Goal: Transaction & Acquisition: Purchase product/service

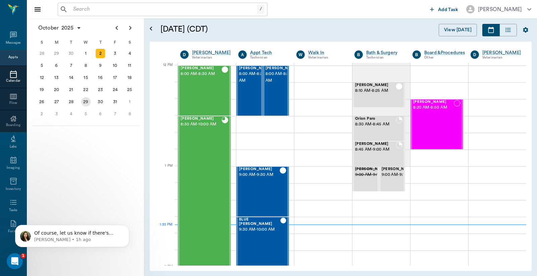
scroll to position [403, 0]
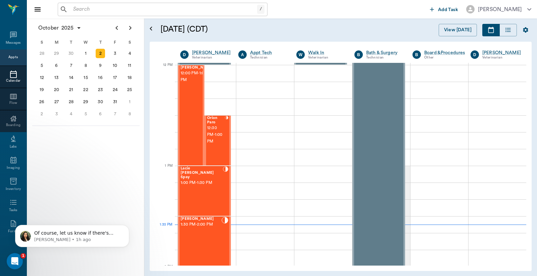
click at [73, 9] on input "text" at bounding box center [163, 9] width 187 height 9
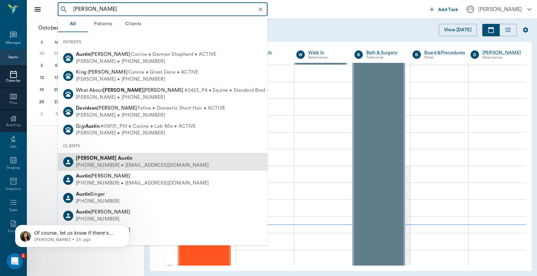
click at [110, 158] on div "David Austin" at bounding box center [142, 158] width 133 height 7
type input "David Austin"
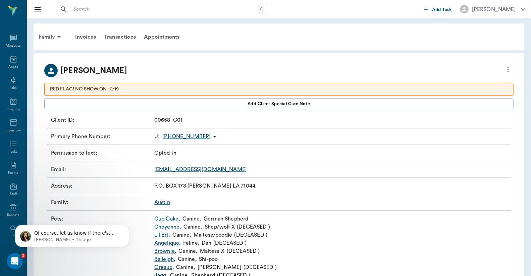
scroll to position [29, 0]
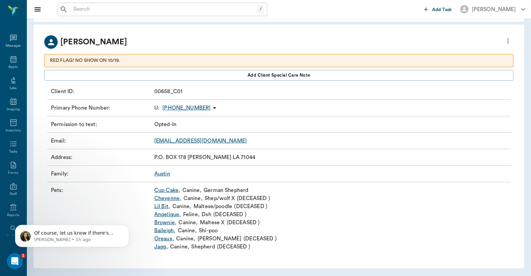
click at [166, 230] on link "Baileigh ," at bounding box center [164, 230] width 21 height 8
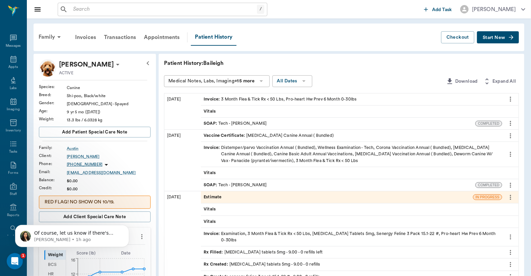
click at [501, 38] on span "Start New" at bounding box center [494, 38] width 22 height 0
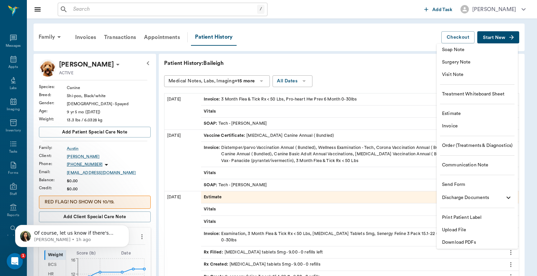
click at [142, 236] on div at bounding box center [268, 138] width 537 height 276
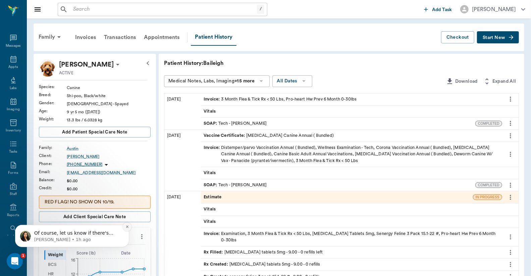
click at [128, 226] on icon "Dismiss notification" at bounding box center [128, 226] width 4 height 4
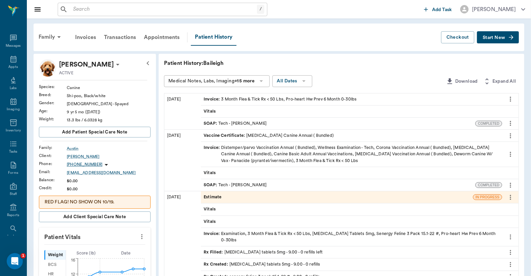
click at [142, 236] on icon "more" at bounding box center [141, 236] width 1 height 5
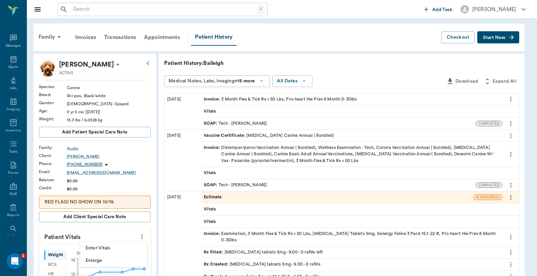
click at [109, 250] on span "Enter Vitals" at bounding box center [114, 247] width 56 height 7
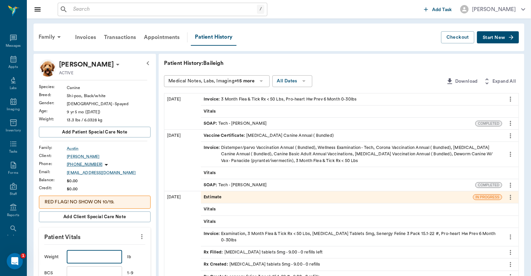
click at [73, 257] on input "text" at bounding box center [94, 256] width 55 height 13
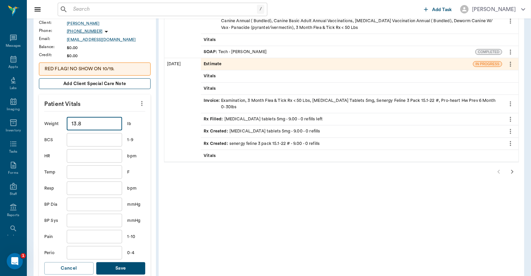
scroll to position [149, 0]
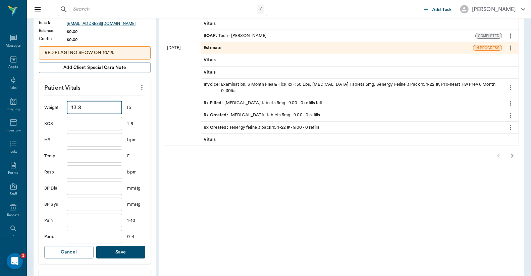
type input "13.8"
click at [131, 254] on button "Save" at bounding box center [120, 252] width 49 height 12
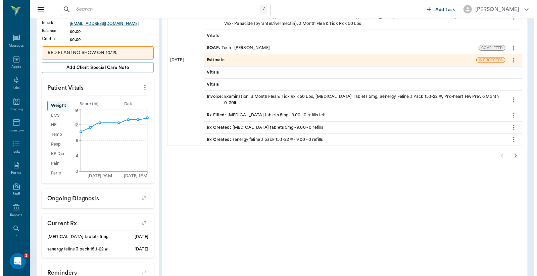
scroll to position [0, 0]
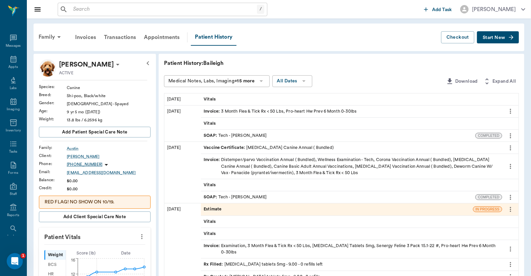
click at [492, 38] on span "Start New" at bounding box center [494, 38] width 22 height 0
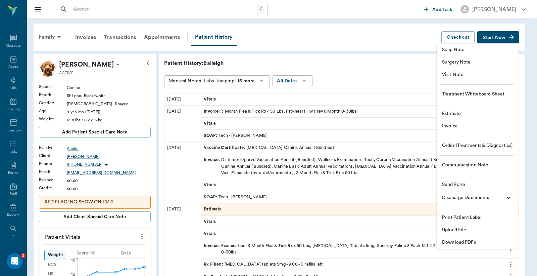
click at [458, 75] on span "Visit Note" at bounding box center [477, 74] width 70 height 7
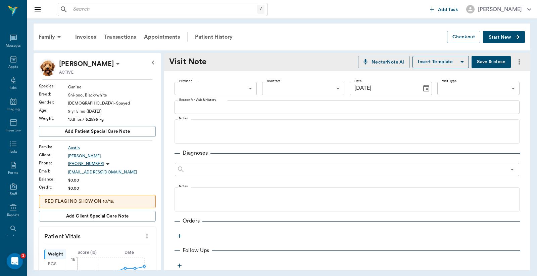
type input "[DATE]"
click at [211, 88] on body "/ ​ Add Task Dr. Bert Ellsworth Nectar Messages Appts Labs Imaging Inventory Ta…" at bounding box center [268, 138] width 537 height 276
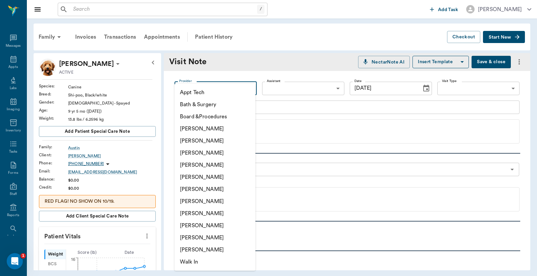
click at [207, 167] on li "[PERSON_NAME]" at bounding box center [215, 165] width 81 height 12
type input "63ec2f075fda476ae8351a4d"
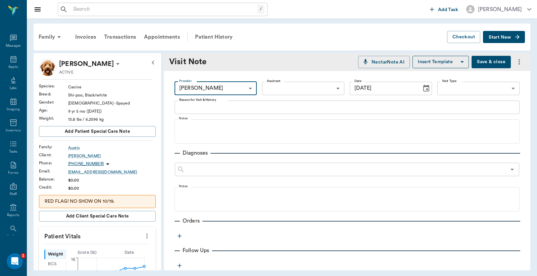
click at [334, 87] on body "/ ​ Add Task Dr. Bert Ellsworth Nectar Messages Appts Labs Imaging Inventory Ta…" at bounding box center [268, 138] width 537 height 276
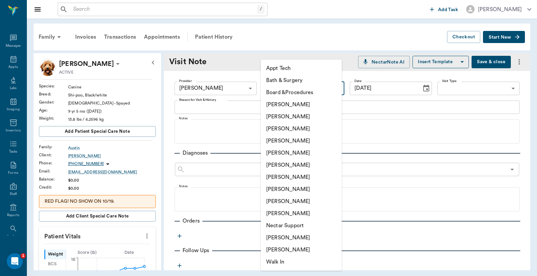
click at [285, 116] on li "Christy Dudley" at bounding box center [301, 116] width 81 height 12
type input "63ec2e2852e12b0ba117910e"
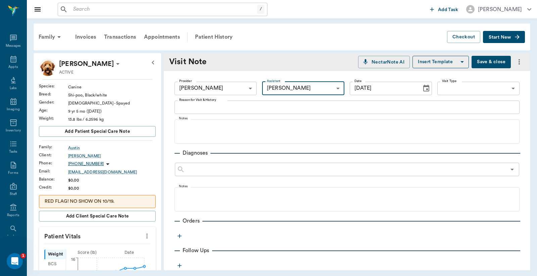
click at [179, 237] on icon "button" at bounding box center [179, 235] width 7 height 7
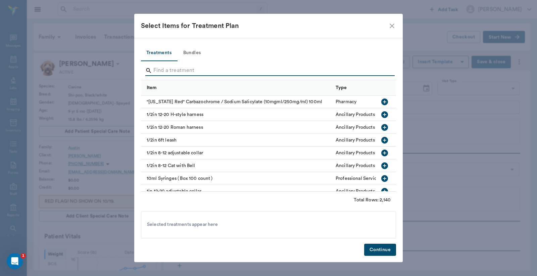
click at [159, 68] on input "Search" at bounding box center [268, 70] width 231 height 11
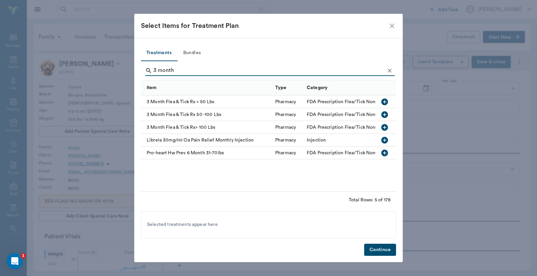
type input "3 month"
click at [384, 100] on icon "button" at bounding box center [384, 101] width 7 height 7
click at [377, 248] on button "Continue" at bounding box center [380, 249] width 32 height 12
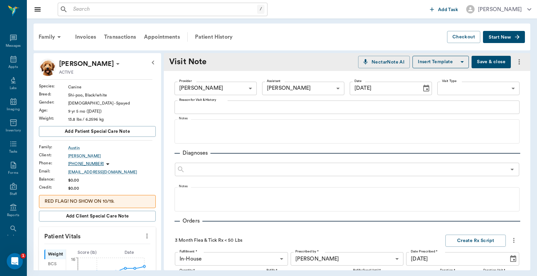
scroll to position [154, 0]
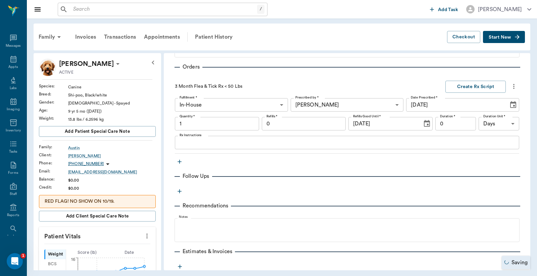
type input "1.00"
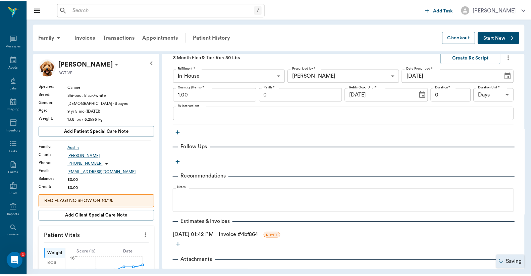
scroll to position [207, 0]
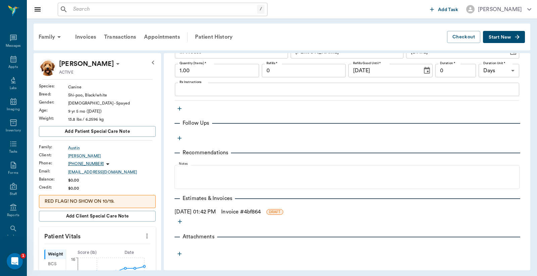
click at [256, 212] on link "Invoice # 4bf864" at bounding box center [241, 211] width 40 height 8
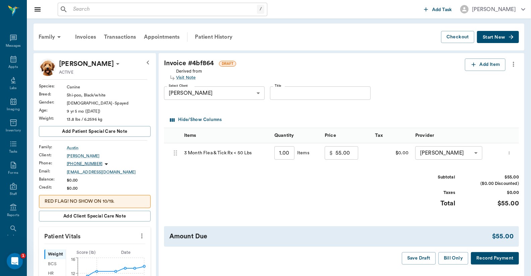
click at [492, 260] on button "Record Payment" at bounding box center [495, 258] width 48 height 12
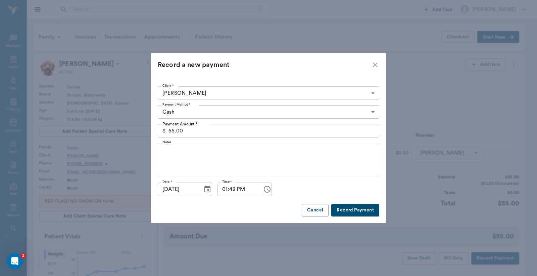
click at [354, 213] on button "Record Payment" at bounding box center [355, 210] width 48 height 12
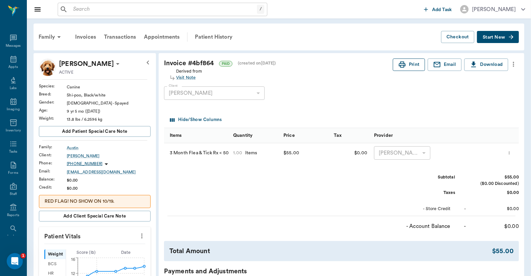
click at [415, 66] on button "Print" at bounding box center [409, 64] width 32 height 12
click at [14, 62] on icon at bounding box center [13, 59] width 8 height 8
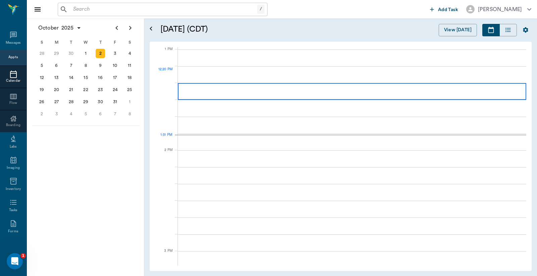
scroll to position [504, 0]
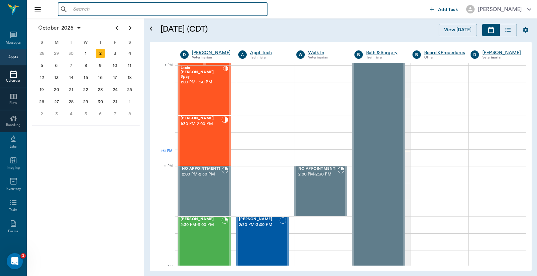
click at [75, 10] on input "text" at bounding box center [167, 9] width 194 height 9
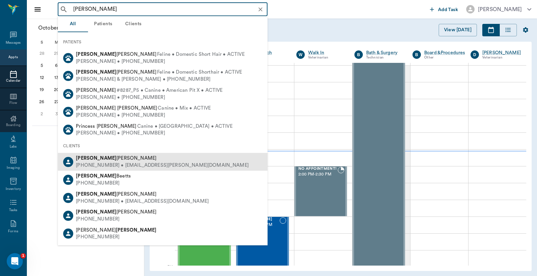
click at [108, 160] on div "Catherine O'brien" at bounding box center [162, 158] width 173 height 7
type input "Catherine O'Brien"
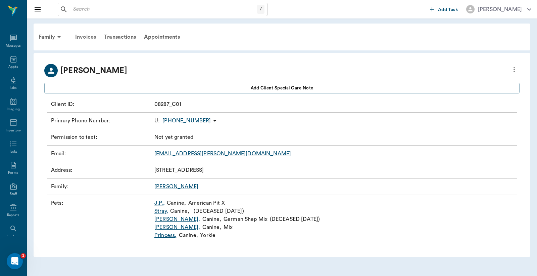
click at [88, 37] on div "Invoices" at bounding box center [85, 37] width 29 height 16
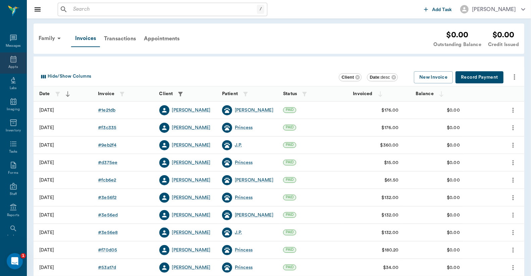
click at [11, 63] on div "Appts" at bounding box center [13, 62] width 27 height 21
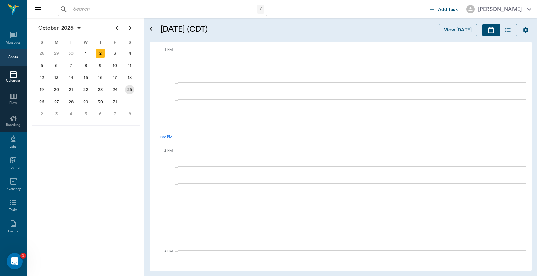
scroll to position [503, 0]
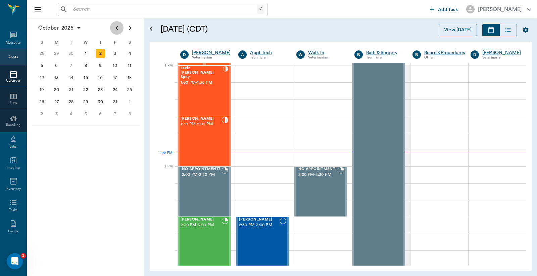
click at [116, 28] on icon "Previous page" at bounding box center [116, 28] width 2 height 4
click at [73, 86] on div "23" at bounding box center [70, 89] width 9 height 9
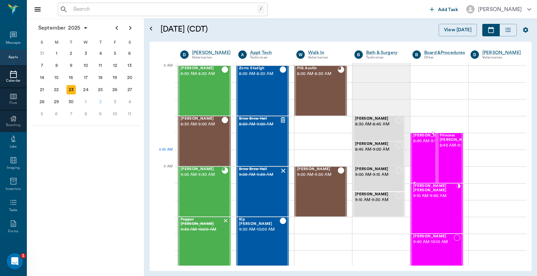
click at [420, 144] on span "8:40 AM - 9:10 AM" at bounding box center [430, 141] width 34 height 7
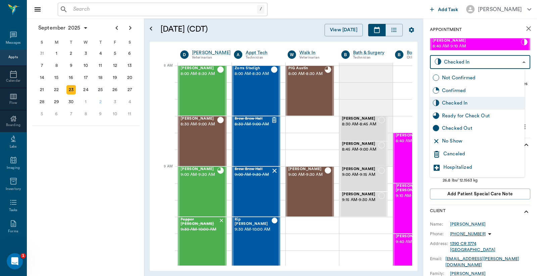
click at [465, 63] on body "/ ​ Add Task Dr. Bert Ellsworth Nectar Messages Appts Calendar Flow Boarding La…" at bounding box center [268, 138] width 537 height 276
click at [478, 129] on div "Checked Out" at bounding box center [482, 128] width 80 height 7
type input "CHECKED_OUT"
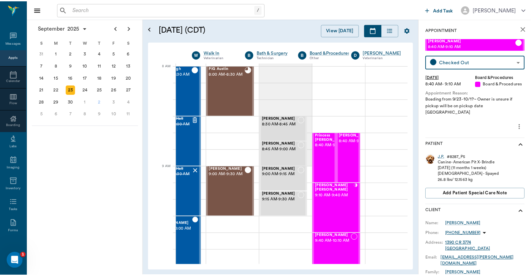
scroll to position [0, 93]
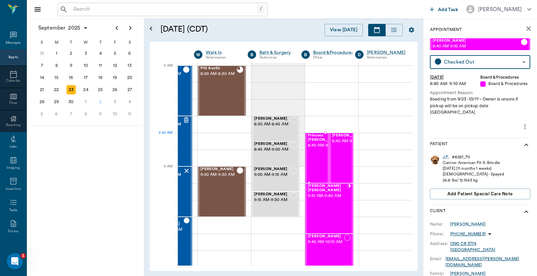
click at [308, 148] on span "8:40 AM - 9:10 AM" at bounding box center [325, 145] width 34 height 7
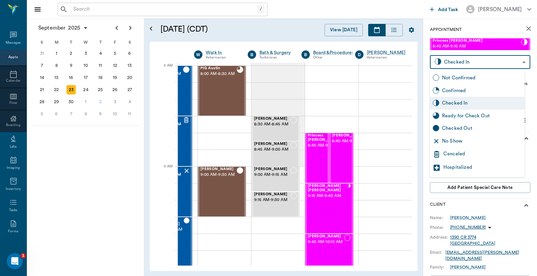
click at [457, 61] on body "/ ​ Add Task Dr. Bert Ellsworth Nectar Messages Appts Calendar Flow Boarding La…" at bounding box center [268, 138] width 537 height 276
click at [451, 128] on div "Checked Out" at bounding box center [482, 128] width 80 height 7
type input "CHECKED_OUT"
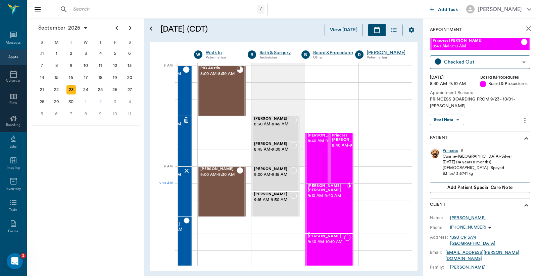
click at [314, 198] on div "Bauer O'brien 9:10 AM - 9:40 AM" at bounding box center [327, 208] width 39 height 49
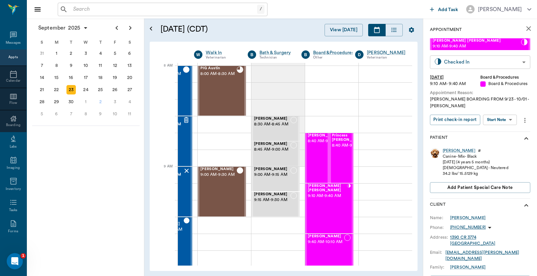
click at [443, 64] on body "/ ​ Add Task Dr. Bert Ellsworth Nectar Messages Appts Calendar Flow Boarding La…" at bounding box center [268, 138] width 537 height 276
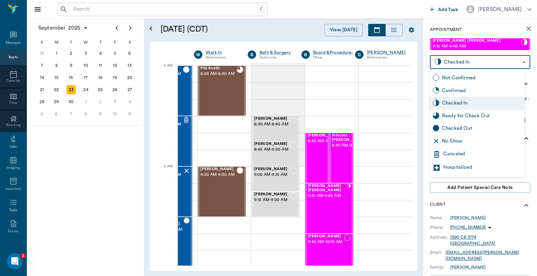
click at [450, 127] on div "Checked Out" at bounding box center [482, 128] width 80 height 7
type input "CHECKED_OUT"
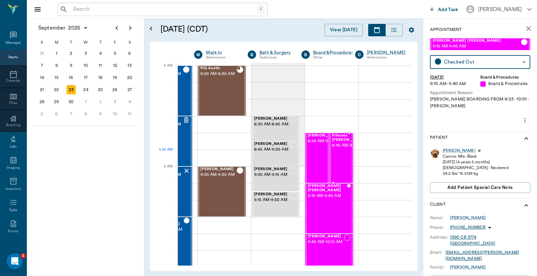
click at [333, 149] on span "8:40 AM - 9:10 AM" at bounding box center [349, 145] width 34 height 7
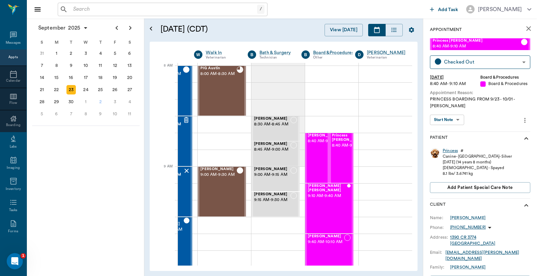
click at [453, 151] on div "Princess" at bounding box center [450, 151] width 15 height 6
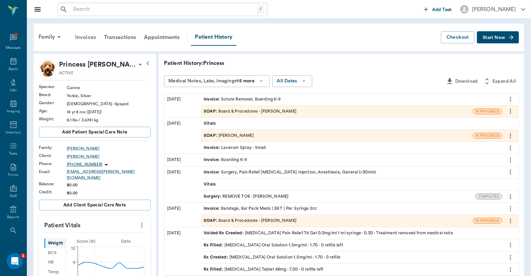
click at [91, 37] on div "Invoices" at bounding box center [85, 37] width 29 height 16
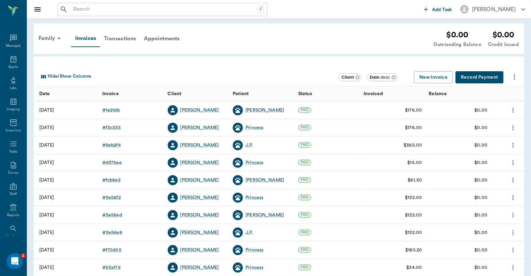
click at [74, 10] on input "text" at bounding box center [163, 9] width 187 height 9
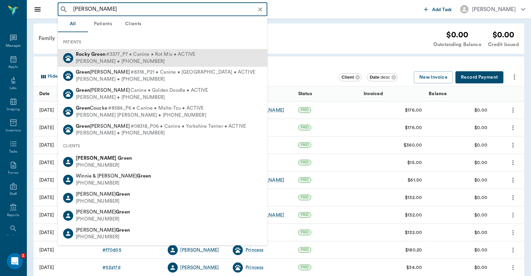
click at [118, 58] on div "Christy Dudley • (903) 417-1150" at bounding box center [135, 61] width 119 height 7
type input "Rocky Green"
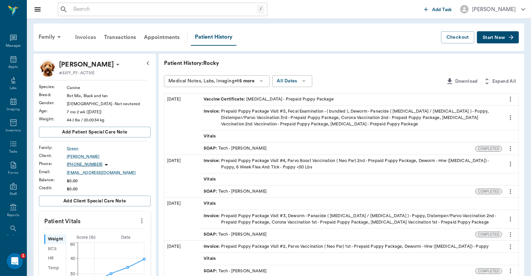
click at [88, 38] on div "Invoices" at bounding box center [85, 37] width 29 height 16
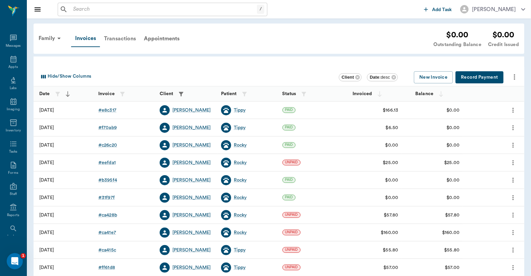
click at [125, 38] on div "Transactions" at bounding box center [120, 39] width 40 height 16
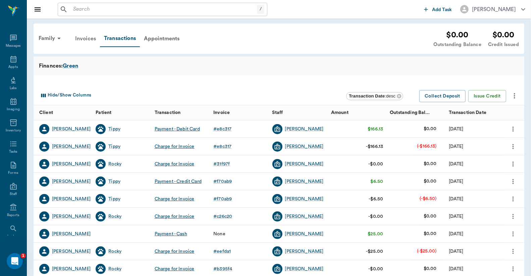
click at [85, 38] on div "Invoices" at bounding box center [85, 39] width 29 height 16
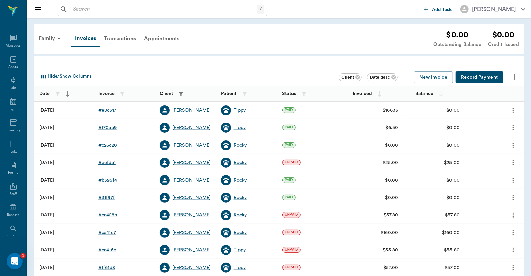
click at [111, 161] on div "# eefda1" at bounding box center [106, 162] width 17 height 7
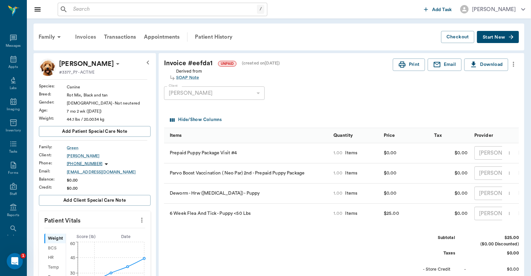
click at [88, 38] on div "Invoices" at bounding box center [85, 37] width 29 height 16
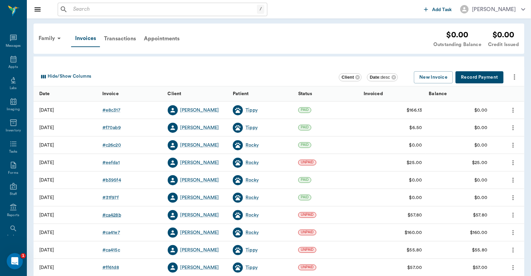
click at [114, 215] on div "# ca428b" at bounding box center [111, 214] width 19 height 7
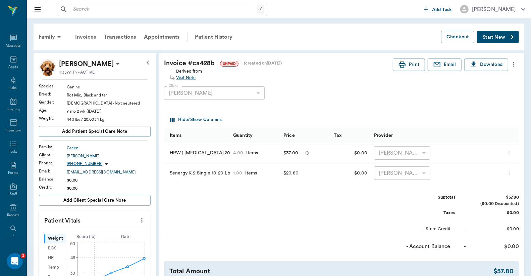
click at [85, 37] on div "Invoices" at bounding box center [85, 37] width 29 height 16
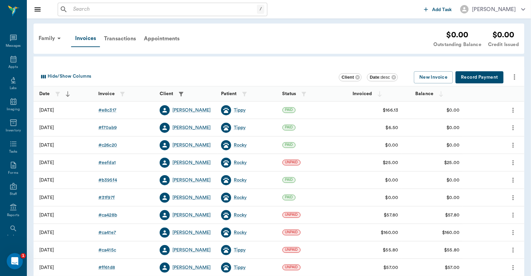
scroll to position [49, 0]
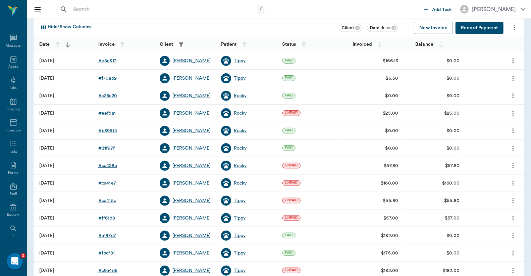
click at [107, 165] on div "# ca428b" at bounding box center [107, 165] width 19 height 7
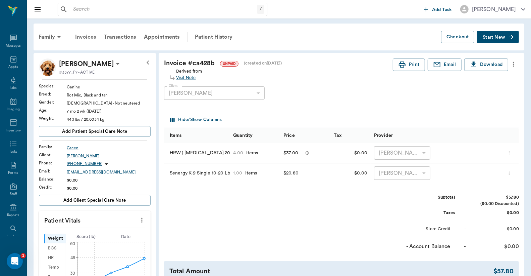
click at [88, 37] on div "Invoices" at bounding box center [85, 37] width 29 height 16
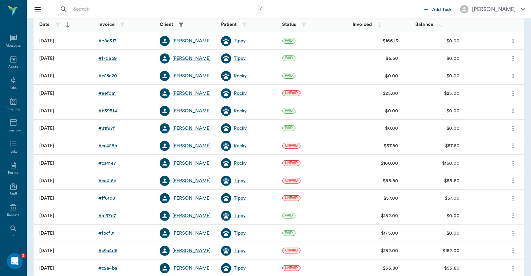
scroll to position [99, 0]
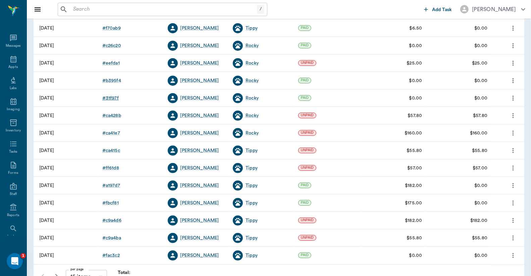
click at [112, 98] on div "# 31f97f" at bounding box center [110, 98] width 16 height 7
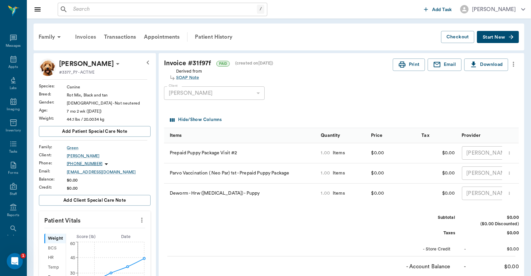
click at [84, 36] on div "Invoices" at bounding box center [85, 37] width 29 height 16
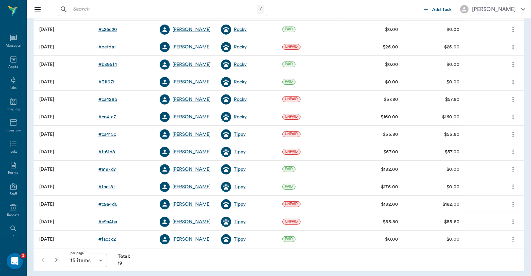
scroll to position [118, 0]
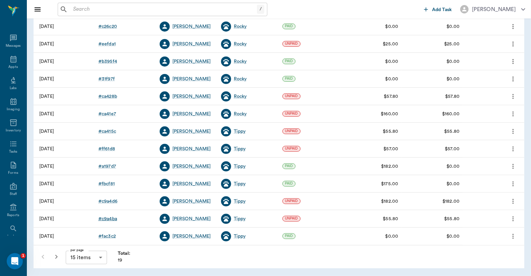
click at [107, 217] on div "# c9a4ba" at bounding box center [107, 218] width 19 height 7
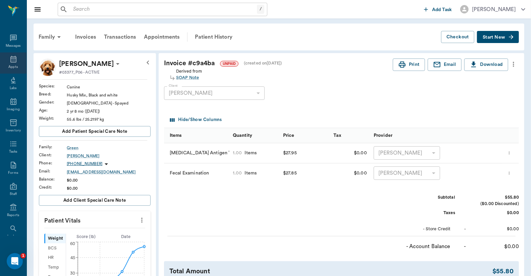
click at [9, 65] on div "Appts" at bounding box center [12, 66] width 9 height 5
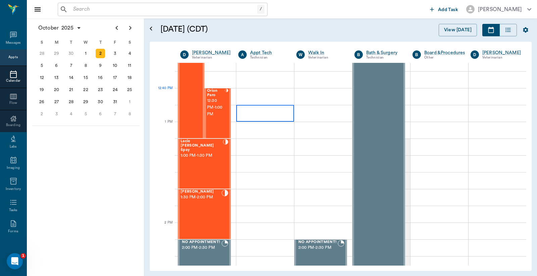
scroll to position [447, 0]
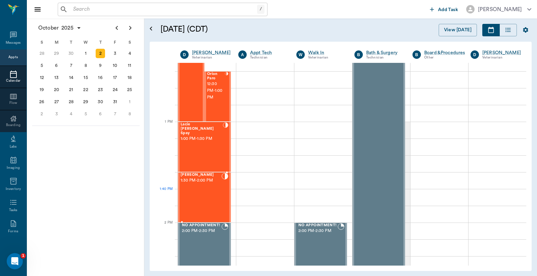
click at [201, 194] on div "Elvis Davis 1:30 PM - 2:00 PM" at bounding box center [201, 197] width 41 height 49
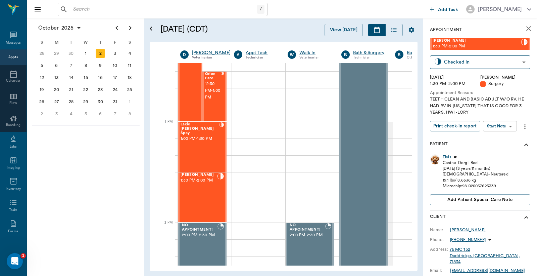
click at [446, 158] on div "Elvis" at bounding box center [447, 157] width 8 height 6
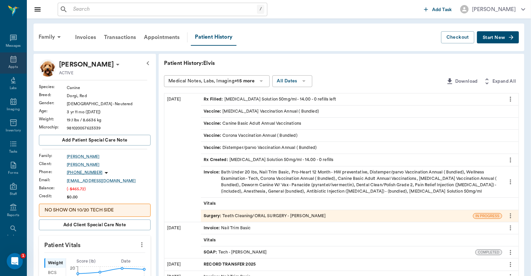
click at [10, 62] on icon at bounding box center [13, 59] width 8 height 8
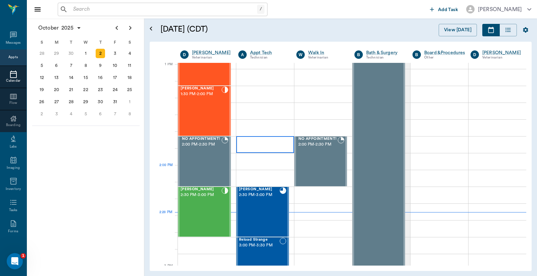
scroll to position [505, 0]
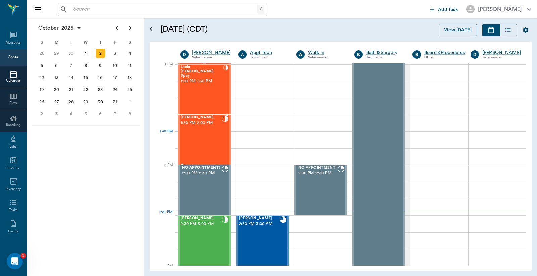
click at [205, 140] on div "Elvis Davis 1:30 PM - 2:00 PM" at bounding box center [201, 139] width 41 height 49
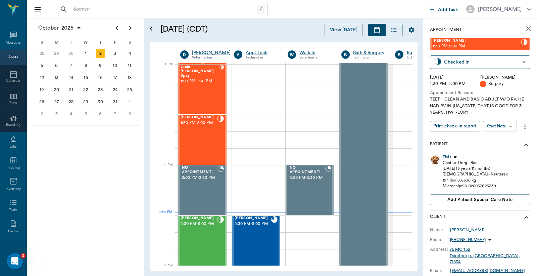
click at [446, 158] on div "Elvis" at bounding box center [447, 157] width 8 height 6
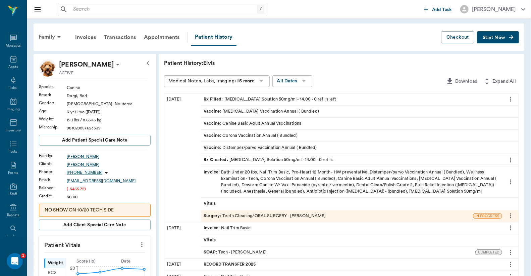
click at [289, 174] on div "Invoice : Bath Under 20 lbs, Nail Trim Basic, Pro-Heart 12 Month - HW preventat…" at bounding box center [352, 182] width 296 height 26
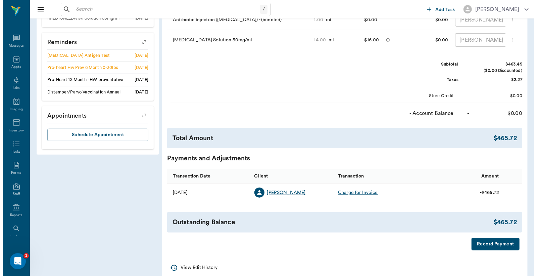
scroll to position [391, 0]
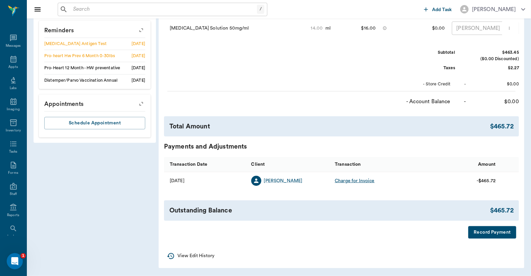
click at [494, 232] on button "Record Payment" at bounding box center [493, 232] width 48 height 12
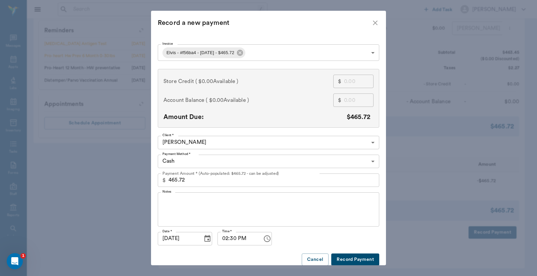
drag, startPoint x: 164, startPoint y: 179, endPoint x: 196, endPoint y: 182, distance: 32.0
click at [196, 182] on div "$ 465.72 Payment Amount * (Auto-populated: $465.72 - can be adjusted)" at bounding box center [269, 179] width 222 height 13
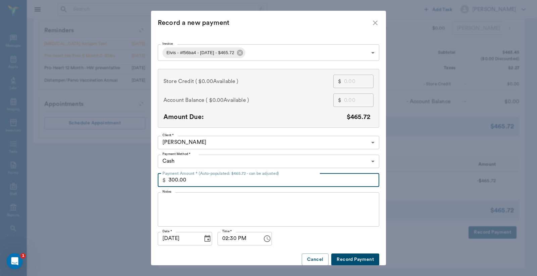
type input "300.00"
click at [344, 258] on button "Record Payment" at bounding box center [355, 259] width 48 height 12
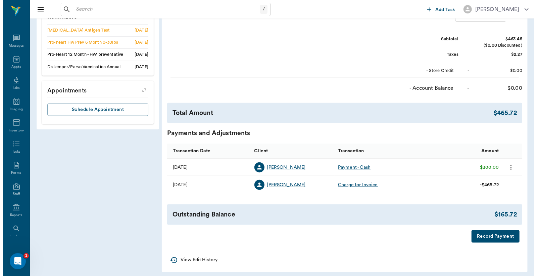
scroll to position [409, 0]
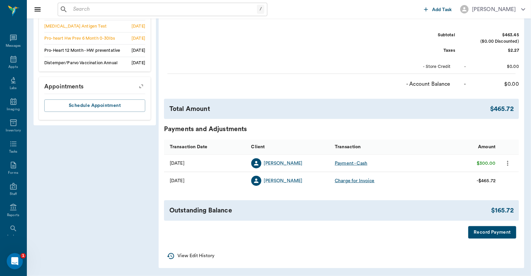
click at [479, 233] on button "Record Payment" at bounding box center [493, 232] width 48 height 12
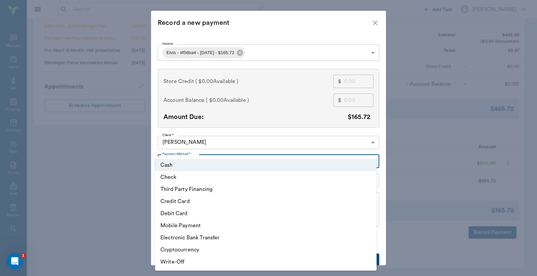
click at [185, 203] on li "Credit Card" at bounding box center [266, 201] width 222 height 12
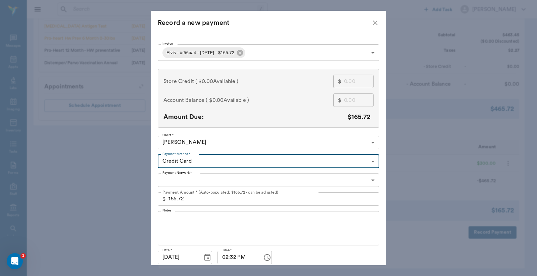
type input "CREDIT_CARD"
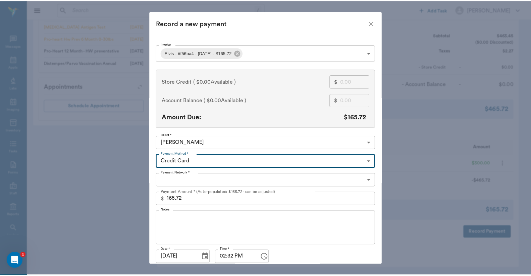
scroll to position [26, 0]
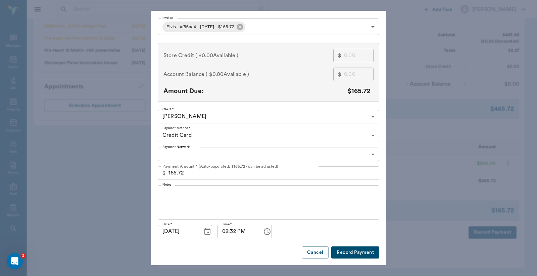
drag, startPoint x: 343, startPoint y: 251, endPoint x: 346, endPoint y: 254, distance: 5.0
click at [344, 250] on button "Record Payment" at bounding box center [355, 252] width 48 height 12
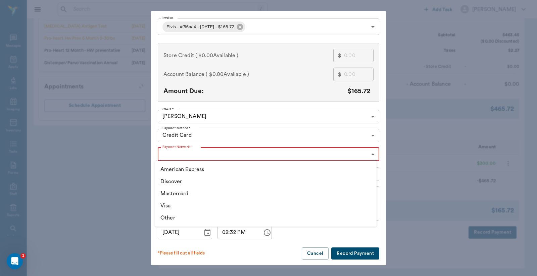
click at [166, 204] on li "Visa" at bounding box center [266, 205] width 222 height 12
type input "VISA"
click at [343, 250] on button "Record Payment" at bounding box center [355, 253] width 48 height 12
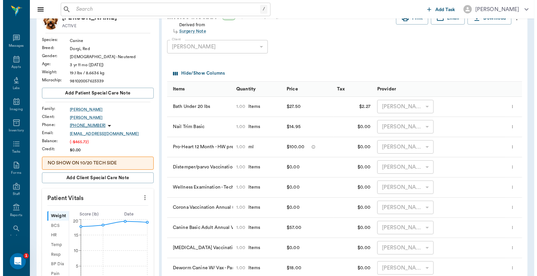
scroll to position [0, 0]
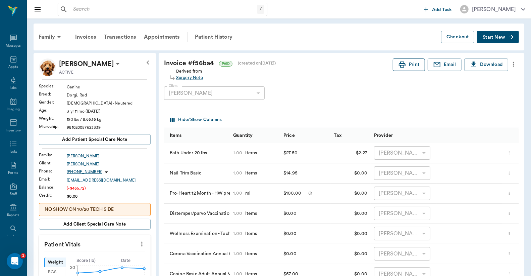
click at [403, 63] on icon "button" at bounding box center [402, 64] width 7 height 6
click at [12, 64] on div "Appts" at bounding box center [12, 66] width 9 height 5
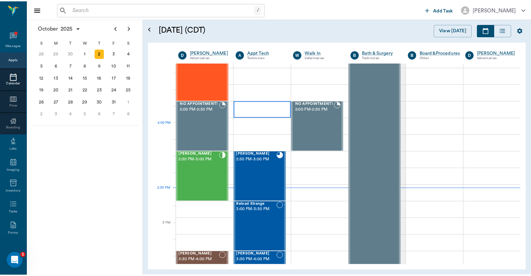
scroll to position [547, 0]
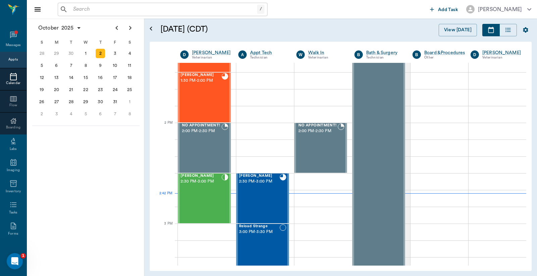
click at [72, 7] on input "text" at bounding box center [163, 9] width 187 height 9
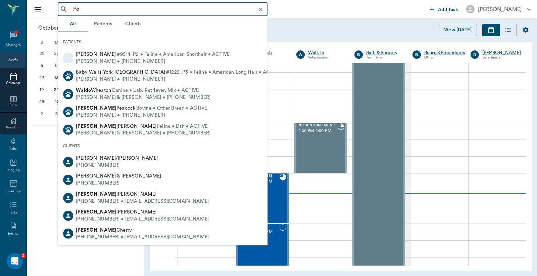
type input "P"
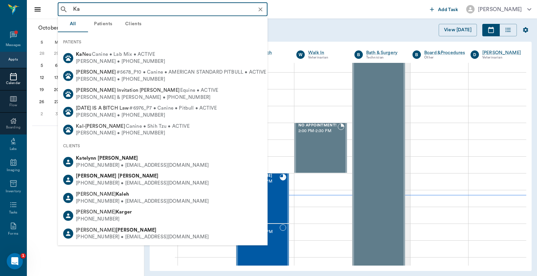
type input "K"
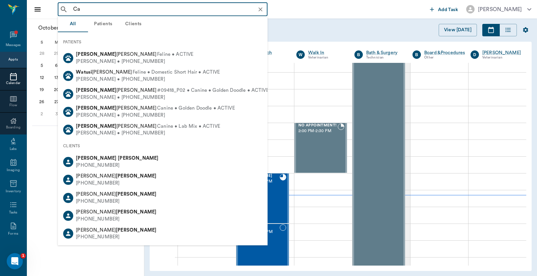
type input "C"
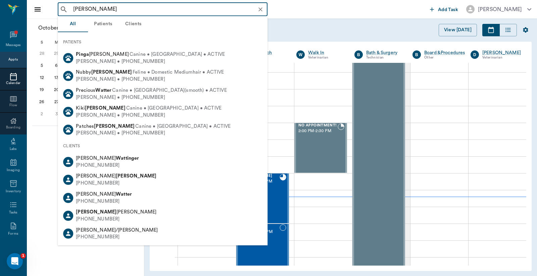
type input "Ping Watt"
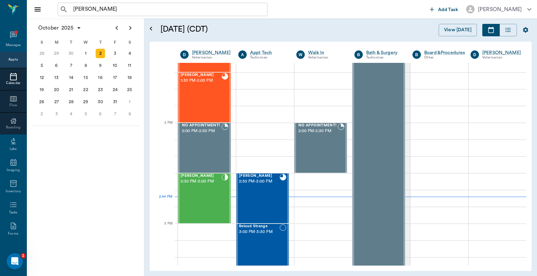
click at [316, 10] on div "Ping Watt ​" at bounding box center [243, 9] width 370 height 13
click at [96, 13] on input "Ping Watt" at bounding box center [167, 9] width 195 height 9
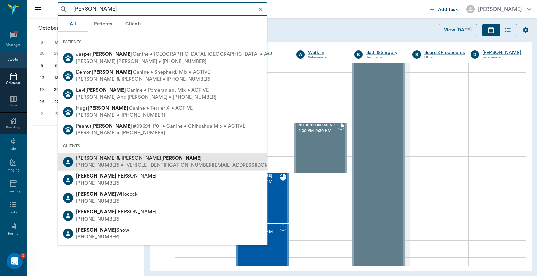
click at [134, 162] on div "(903) 748-3092 • CATHYLAWRENCE1949@gmail.com" at bounding box center [186, 165] width 221 height 7
type input "Cathy Lawrence"
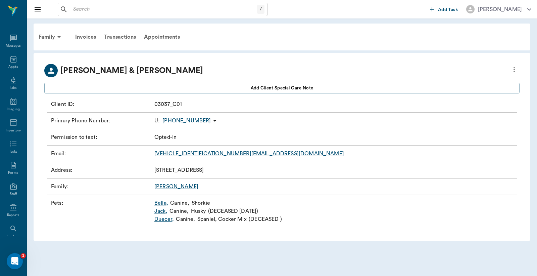
click at [160, 203] on link "Bella ," at bounding box center [161, 203] width 14 height 8
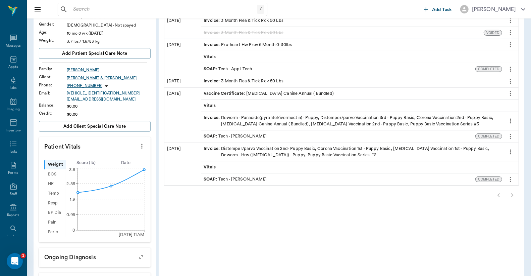
scroll to position [99, 0]
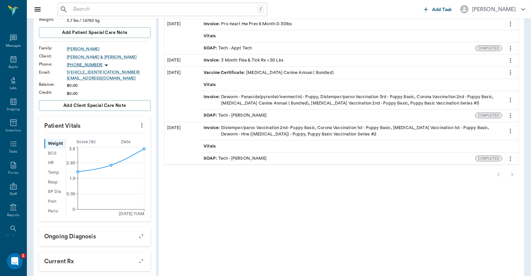
click at [143, 121] on icon "more" at bounding box center [141, 125] width 7 height 8
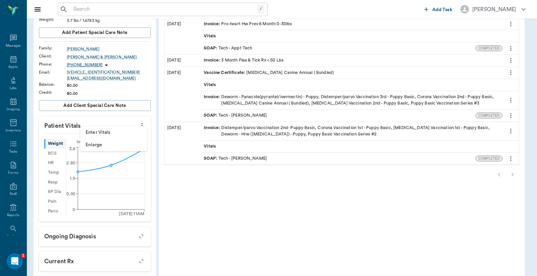
click at [122, 133] on span "Enter Vitals" at bounding box center [114, 132] width 56 height 7
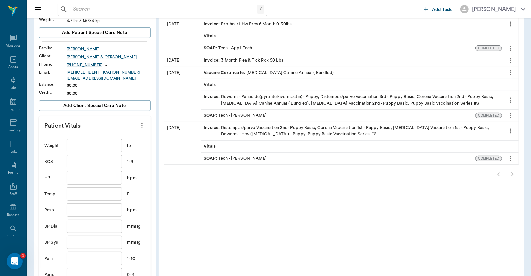
click at [83, 143] on input "text" at bounding box center [94, 145] width 55 height 13
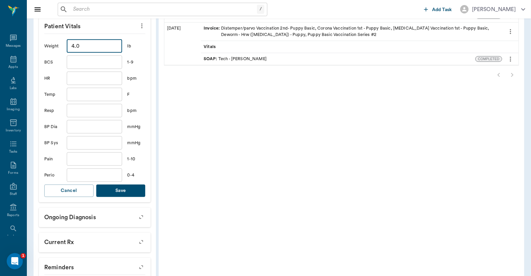
type input "4"
click at [125, 188] on button "Save" at bounding box center [120, 190] width 49 height 12
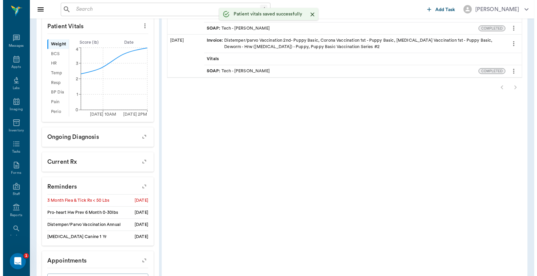
scroll to position [0, 0]
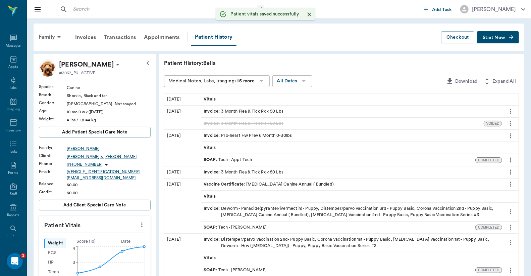
click at [491, 38] on span "Start New" at bounding box center [494, 38] width 22 height 0
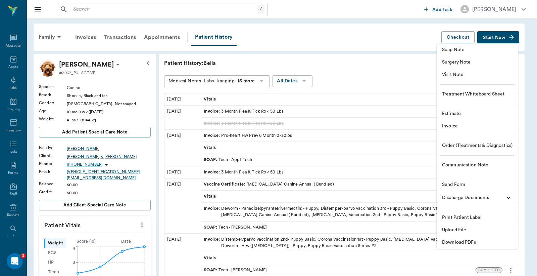
click at [457, 75] on span "Visit Note" at bounding box center [477, 74] width 70 height 7
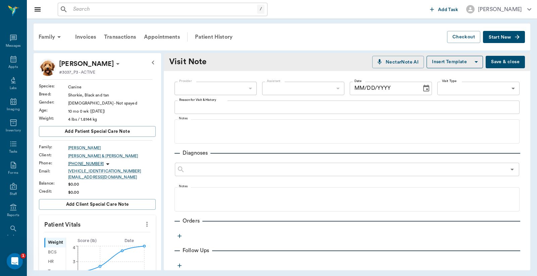
type input "[DATE]"
click at [218, 86] on body "/ ​ Add Task Dr. Bert Ellsworth Nectar Messages Appts Labs Imaging Inventory Ta…" at bounding box center [268, 138] width 537 height 276
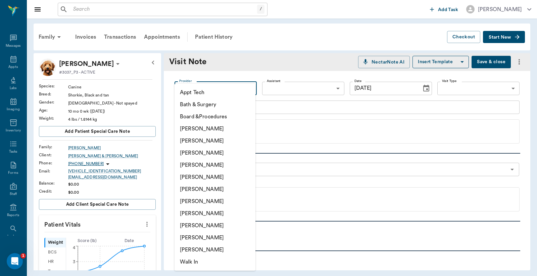
click at [210, 165] on li "[PERSON_NAME]" at bounding box center [215, 165] width 81 height 12
type input "63ec2f075fda476ae8351a4d"
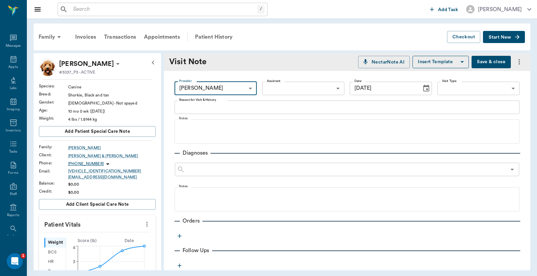
click at [333, 88] on body "/ ​ Add Task Dr. Bert Ellsworth Nectar Messages Appts Labs Imaging Inventory Ta…" at bounding box center [268, 138] width 537 height 276
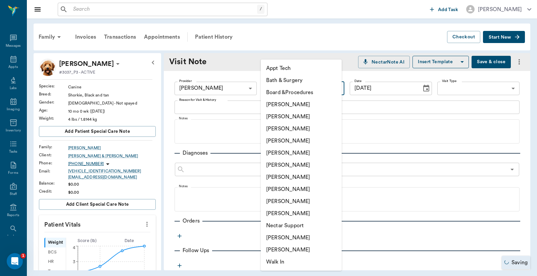
drag, startPoint x: 276, startPoint y: 116, endPoint x: 362, endPoint y: 96, distance: 87.6
click at [277, 116] on li "Christy Dudley" at bounding box center [301, 116] width 81 height 12
type input "63ec2e2852e12b0ba117910e"
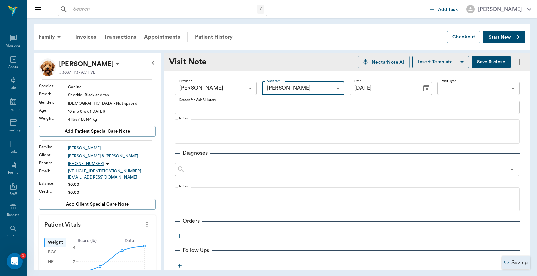
scroll to position [49, 0]
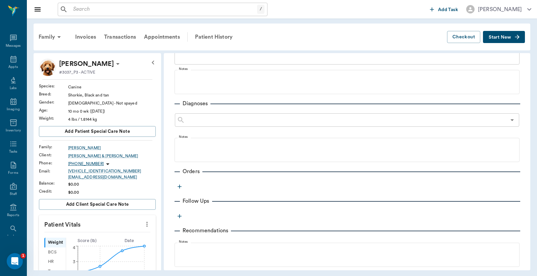
click at [179, 187] on icon "button" at bounding box center [179, 186] width 7 height 7
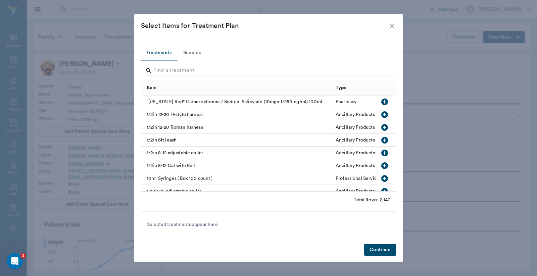
click at [154, 71] on input "Search" at bounding box center [268, 70] width 231 height 11
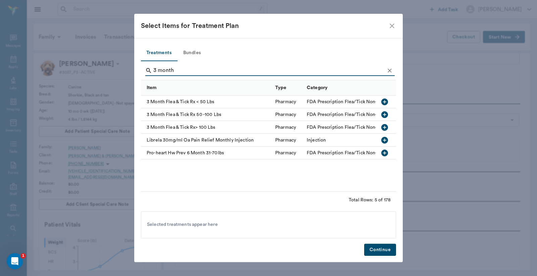
type input "3 month"
click at [385, 102] on icon "button" at bounding box center [384, 101] width 7 height 7
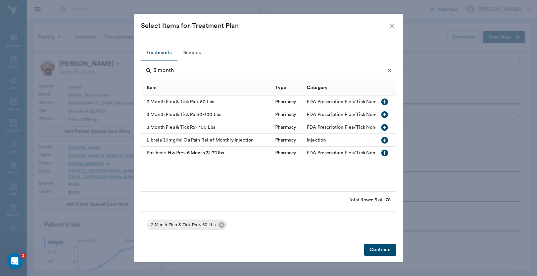
click at [383, 249] on button "Continue" at bounding box center [380, 249] width 32 height 12
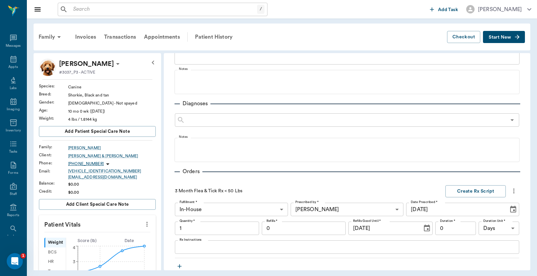
scroll to position [50, 0]
type input "1.00"
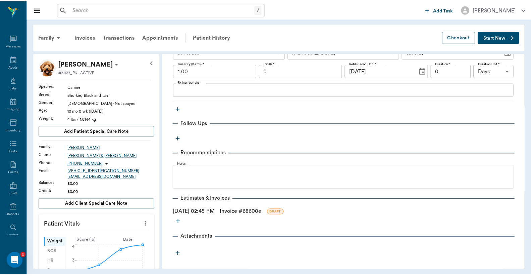
scroll to position [207, 0]
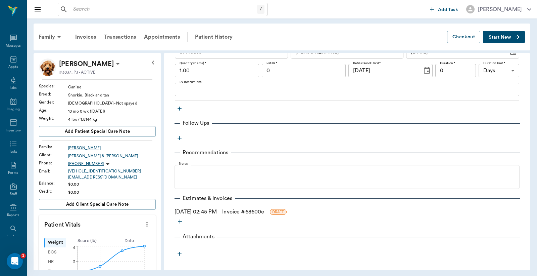
click at [261, 211] on link "Invoice # 68600e" at bounding box center [243, 211] width 42 height 8
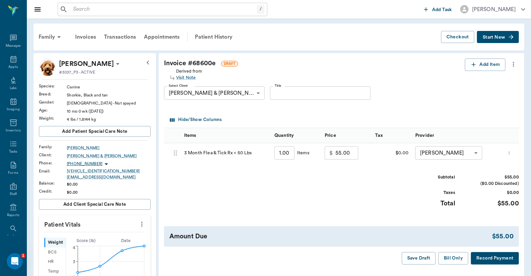
scroll to position [49, 0]
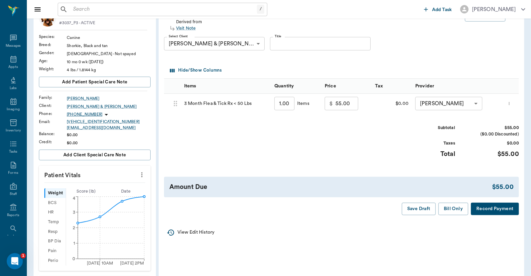
click at [499, 207] on button "Record Payment" at bounding box center [495, 208] width 48 height 12
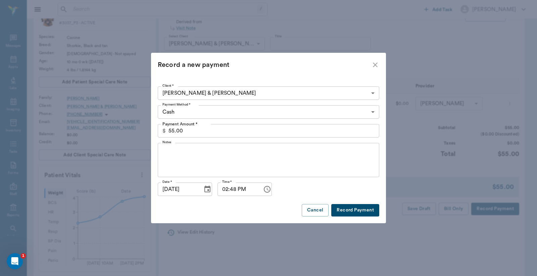
click at [369, 111] on body "/ ​ Add Task Dr. Bert Ellsworth Nectar Messages Appts Labs Imaging Inventory Ta…" at bounding box center [268, 203] width 537 height 504
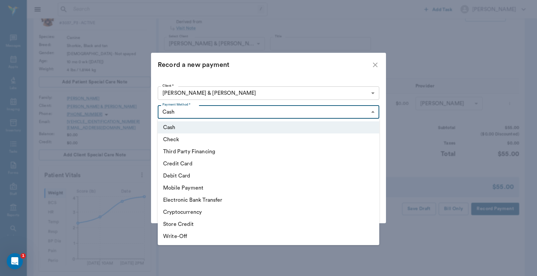
click at [173, 175] on li "Debit Card" at bounding box center [269, 176] width 222 height 12
type input "DEBIT_CARD"
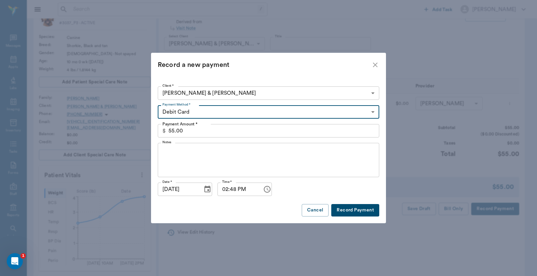
click at [369, 211] on button "Record Payment" at bounding box center [355, 210] width 48 height 12
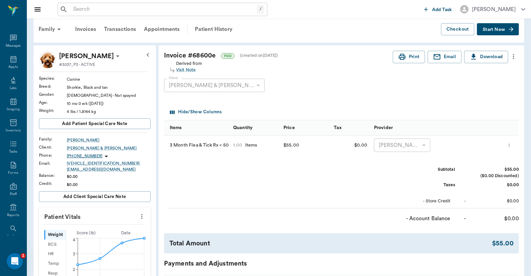
scroll to position [0, 0]
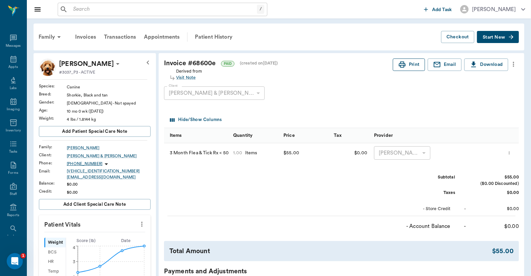
click at [410, 65] on button "Print" at bounding box center [409, 64] width 32 height 12
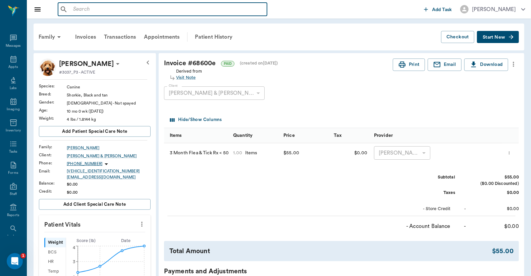
click at [75, 9] on input "text" at bounding box center [167, 9] width 194 height 9
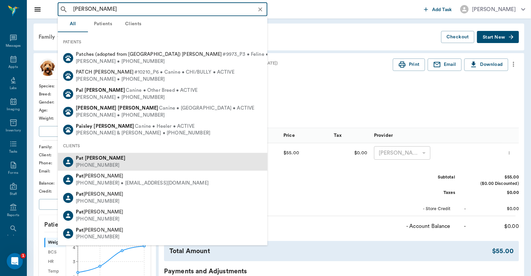
click at [86, 160] on div "Pat Moore" at bounding box center [101, 158] width 50 height 7
type input "Pat Moore"
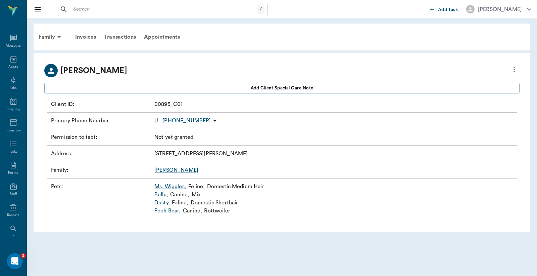
click at [164, 186] on link "Ms. Wiggles ," at bounding box center [170, 186] width 32 height 8
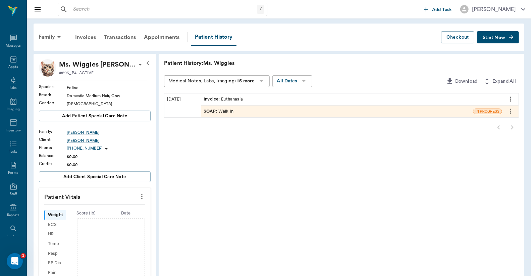
click at [87, 37] on div "Invoices" at bounding box center [85, 37] width 29 height 16
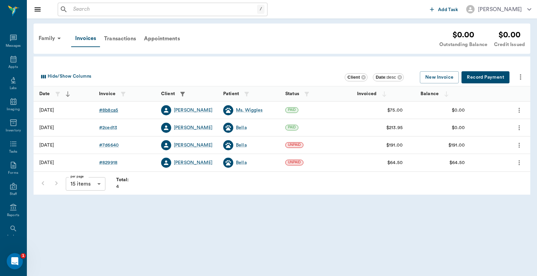
click at [105, 110] on div "# 8b8ca5" at bounding box center [108, 110] width 19 height 7
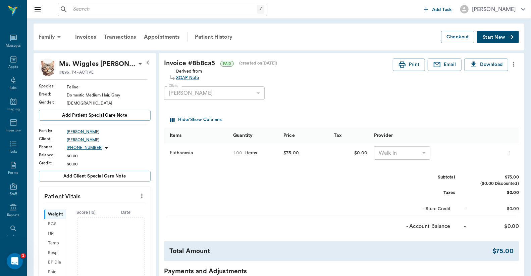
click at [57, 37] on icon at bounding box center [59, 37] width 8 height 8
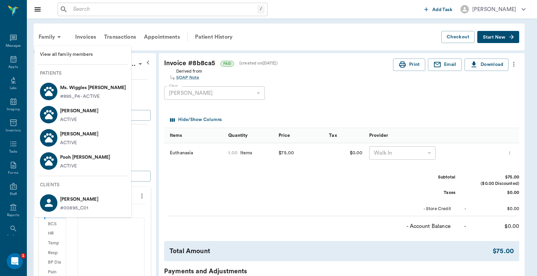
click at [69, 91] on p "Ms. Wiggles Moore" at bounding box center [93, 87] width 66 height 11
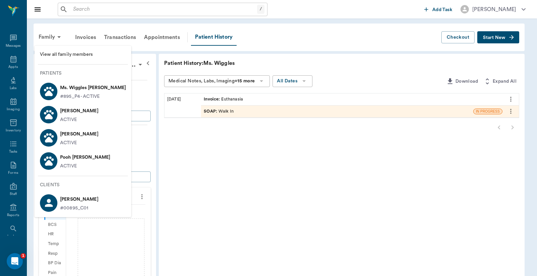
click at [404, 197] on div at bounding box center [268, 138] width 537 height 276
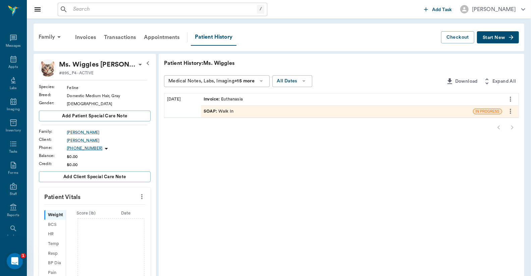
click at [139, 64] on icon at bounding box center [140, 65] width 3 height 2
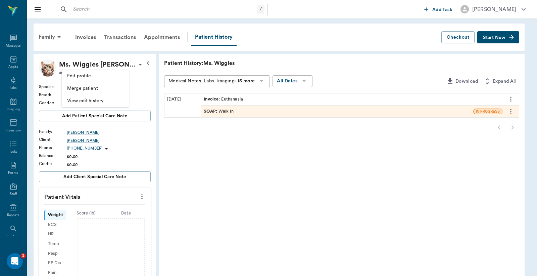
click at [96, 79] on span "Edit profile" at bounding box center [95, 76] width 56 height 7
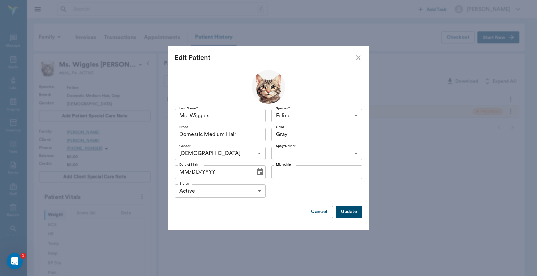
click at [260, 191] on body "/ ​ Add Task Dr. Bert Ellsworth Nectar Messages Appts Labs Imaging Inventory Ta…" at bounding box center [268, 214] width 537 height 429
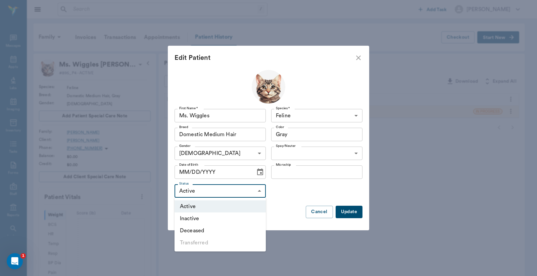
click at [192, 233] on li "Deceased" at bounding box center [220, 230] width 91 height 12
type input "DECEASED"
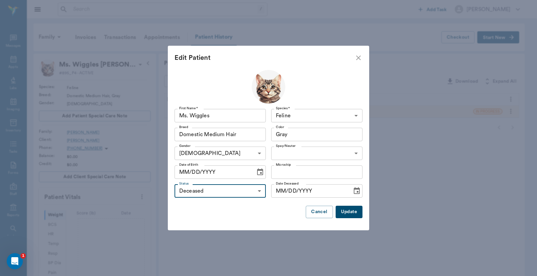
click at [348, 211] on button "Update" at bounding box center [349, 211] width 27 height 12
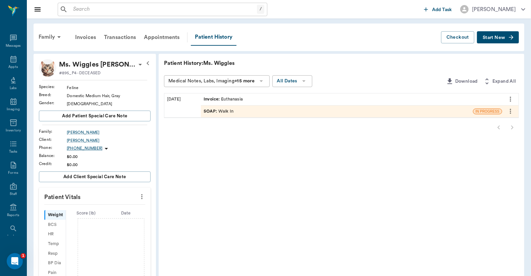
click at [75, 9] on input "text" at bounding box center [163, 9] width 187 height 9
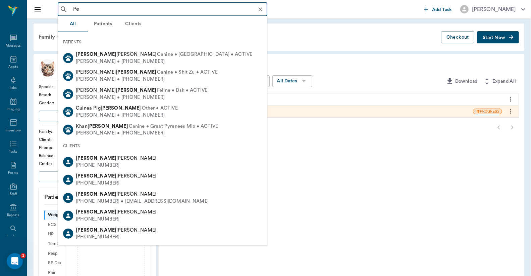
type input "P"
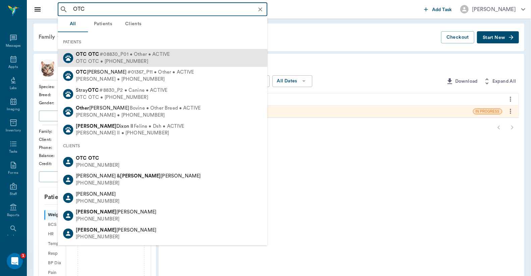
click at [125, 60] on div "OTC OTC • (555) 555-5555" at bounding box center [123, 61] width 94 height 7
type input "OTC"
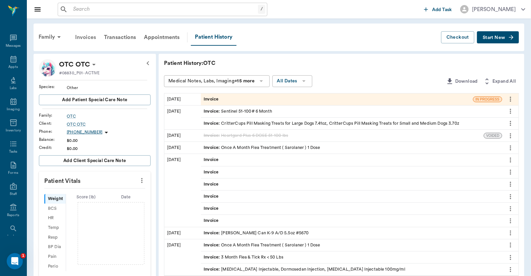
click at [85, 38] on div "Invoices" at bounding box center [85, 37] width 29 height 16
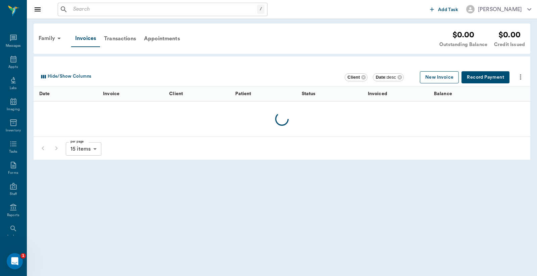
click at [438, 76] on button "New Invoice" at bounding box center [439, 77] width 39 height 12
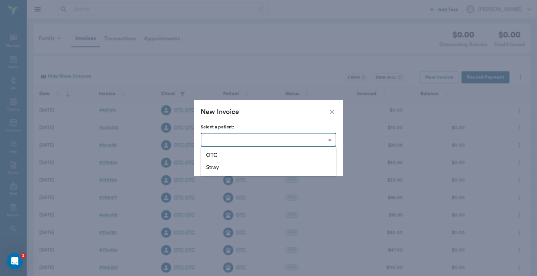
click at [330, 140] on body "/ ​ Add Task Dr. Bert Ellsworth Nectar Messages Appts Labs Imaging Inventory Ta…" at bounding box center [268, 197] width 537 height 394
click at [226, 157] on li "OTC" at bounding box center [269, 155] width 136 height 12
type input "63edb0a18bdb516679580385"
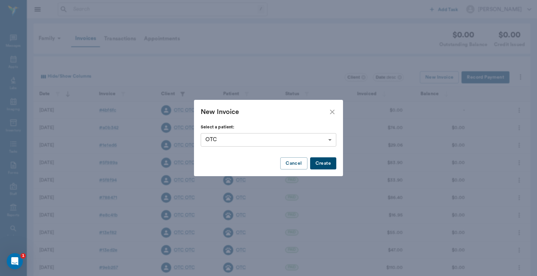
click at [323, 165] on button "Create" at bounding box center [323, 163] width 26 height 12
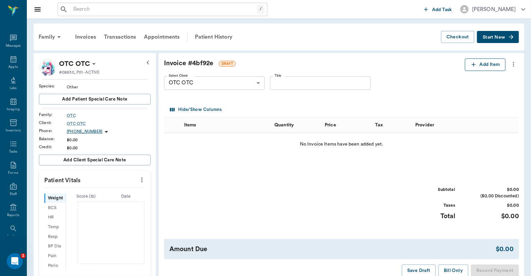
click at [479, 66] on button "Add Item" at bounding box center [485, 64] width 41 height 12
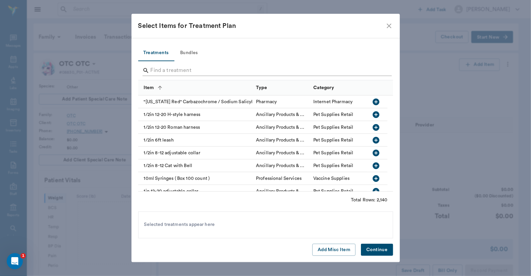
click at [156, 68] on input "Search" at bounding box center [266, 70] width 231 height 11
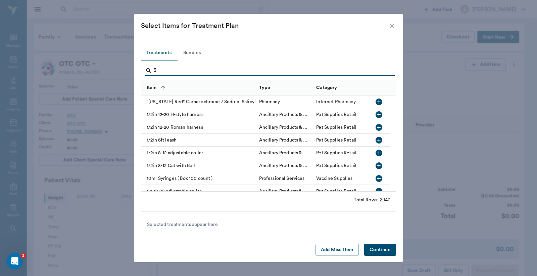
type input "3"
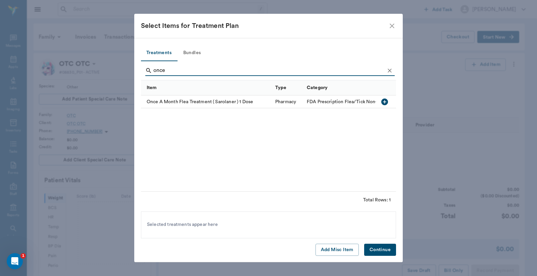
type input "once"
click at [385, 101] on icon "button" at bounding box center [385, 102] width 8 height 8
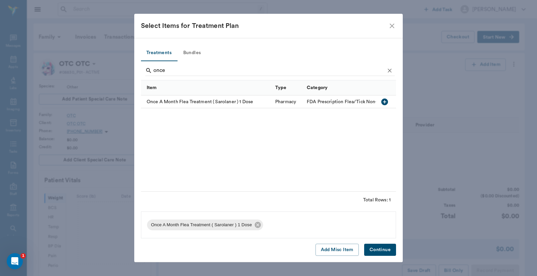
click at [375, 249] on button "Continue" at bounding box center [380, 249] width 32 height 12
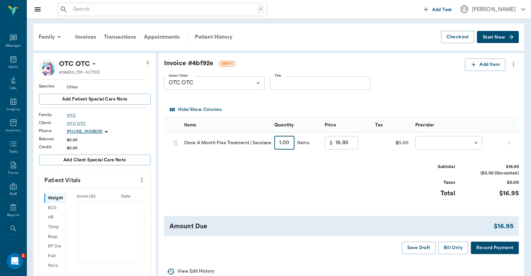
type input "2"
type input "33.90"
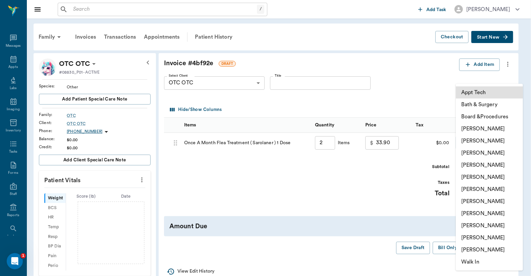
type input "2.00"
click at [470, 143] on body "/ ​ Add Task Dr. Bert Ellsworth Nectar Messages Appts Labs Imaging Inventory Ta…" at bounding box center [265, 218] width 531 height 436
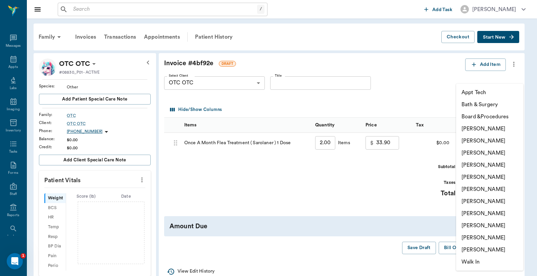
click at [475, 141] on li "Christy Dudley" at bounding box center [489, 141] width 67 height 12
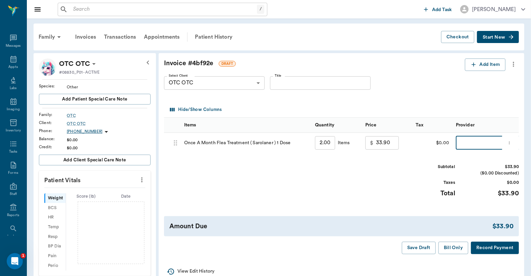
type input "none-63ec2e2852e12b0ba117910e"
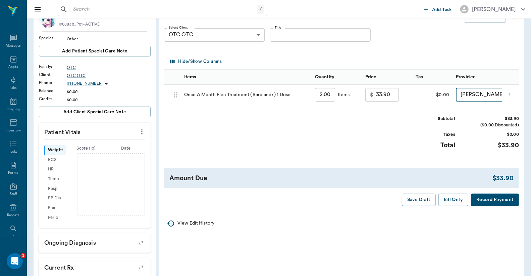
scroll to position [49, 0]
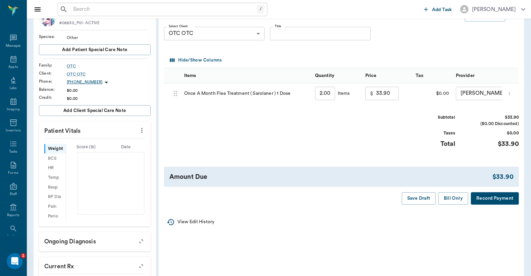
click at [484, 203] on button "Record Payment" at bounding box center [495, 198] width 48 height 12
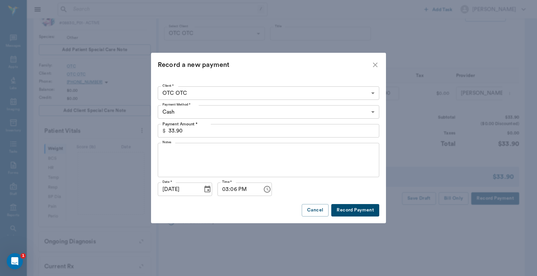
click at [357, 211] on button "Record Payment" at bounding box center [355, 210] width 48 height 12
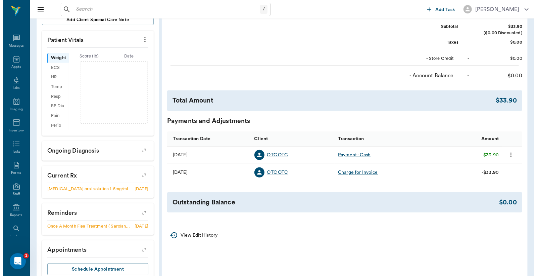
scroll to position [0, 0]
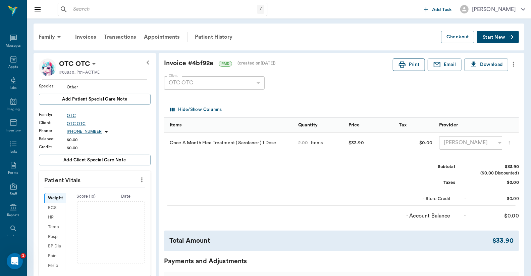
click at [411, 64] on button "Print" at bounding box center [409, 64] width 32 height 12
click at [9, 65] on div "Appts" at bounding box center [12, 66] width 9 height 5
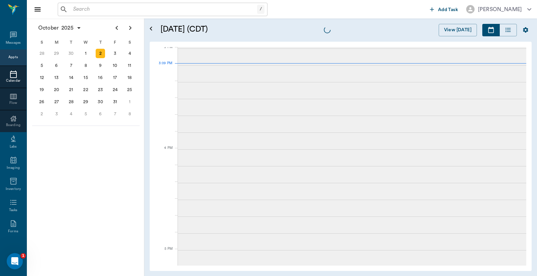
scroll to position [707, 0]
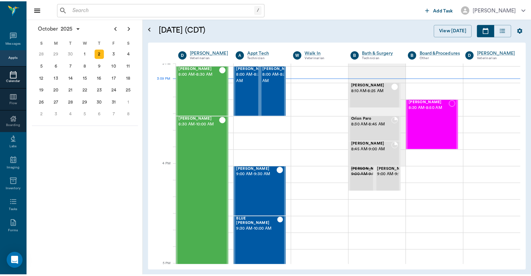
scroll to position [707, 0]
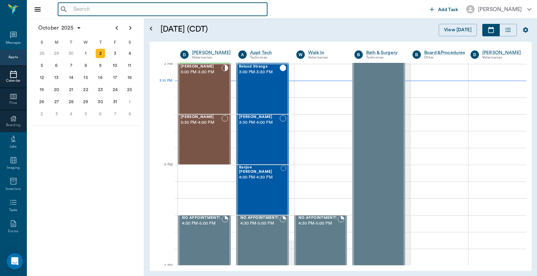
click at [70, 11] on input "text" at bounding box center [167, 9] width 194 height 9
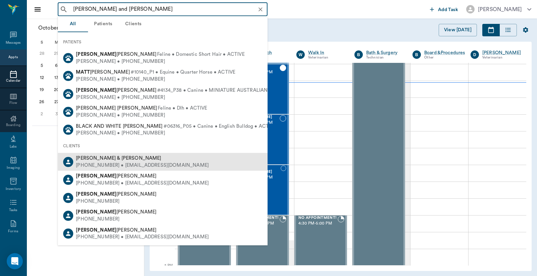
click at [94, 164] on div "(903) 293-0973 • MMCCLURE@atlisd.net" at bounding box center [142, 165] width 133 height 7
type input "Matt and Becky"
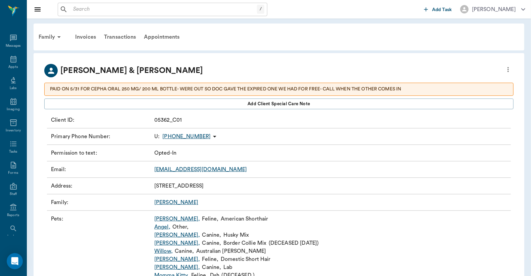
scroll to position [49, 0]
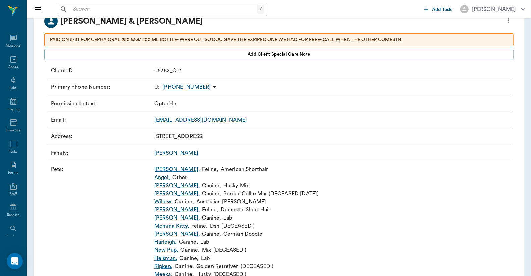
click at [72, 9] on input "text" at bounding box center [163, 9] width 187 height 9
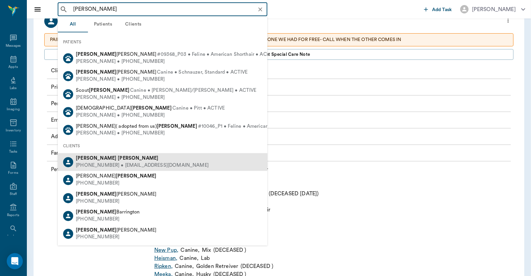
click at [118, 159] on b "Higgins" at bounding box center [138, 158] width 41 height 5
type input "Brandon Higgins"
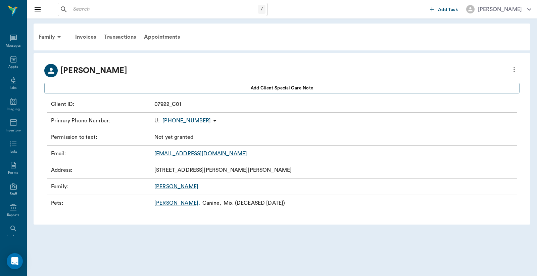
click at [160, 203] on link "Axel ," at bounding box center [177, 203] width 46 height 8
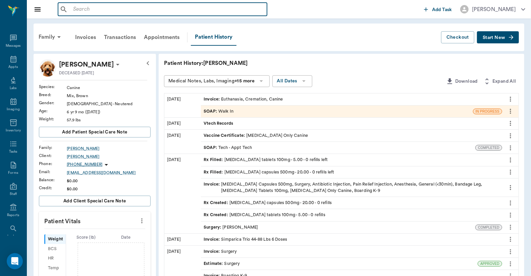
click at [73, 10] on input "text" at bounding box center [167, 9] width 194 height 9
type input "B"
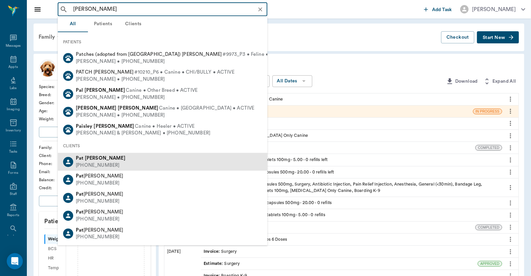
click at [101, 164] on div "(903) 665-3681" at bounding box center [101, 165] width 50 height 7
type input "Pat Moore"
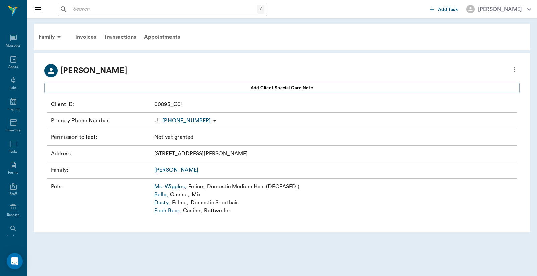
click at [75, 8] on input "text" at bounding box center [163, 9] width 187 height 9
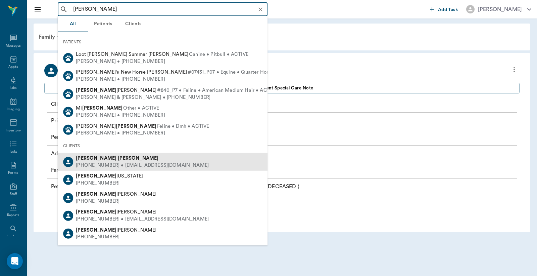
click at [106, 162] on div "(903) 650-6382 • BEBOBTEXAS@gmail.com" at bounding box center [142, 165] width 133 height 7
type input "Michael Bram"
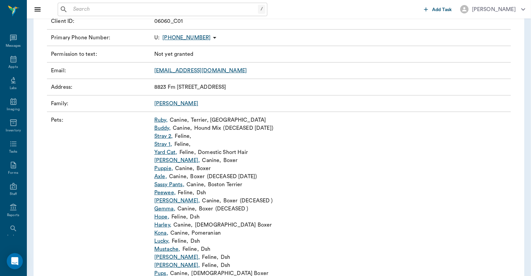
scroll to position [99, 0]
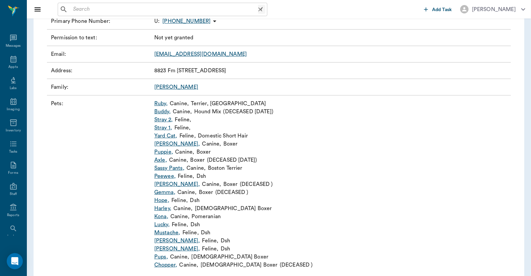
click at [72, 10] on input "text" at bounding box center [164, 9] width 188 height 9
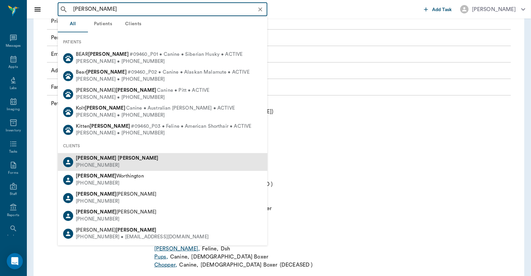
click at [108, 162] on div "(903) 796-5787" at bounding box center [117, 165] width 83 height 7
type input "Douglas Barnwell"
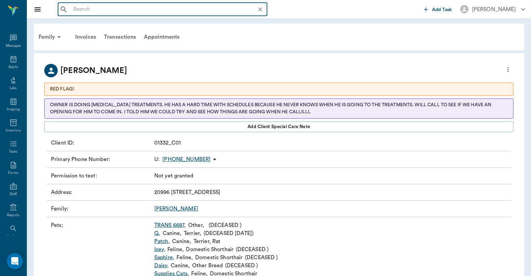
click at [72, 7] on input "text" at bounding box center [167, 9] width 195 height 9
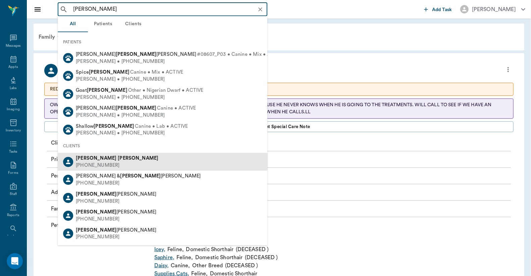
click at [101, 165] on div "(903) 824-7606" at bounding box center [117, 165] width 83 height 7
type input "Michelle Turner"
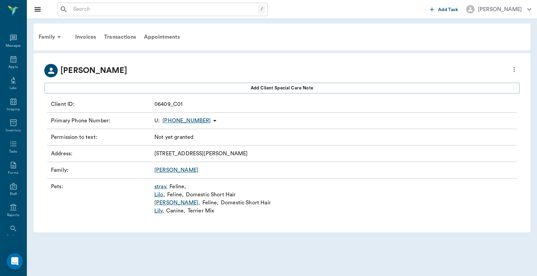
click at [162, 187] on link "stray ," at bounding box center [160, 186] width 13 height 8
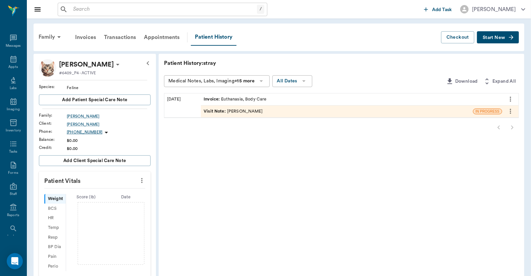
click at [114, 65] on icon at bounding box center [118, 64] width 8 height 8
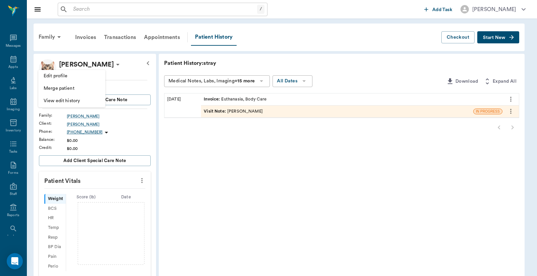
click at [86, 75] on span "Edit profile" at bounding box center [72, 76] width 56 height 7
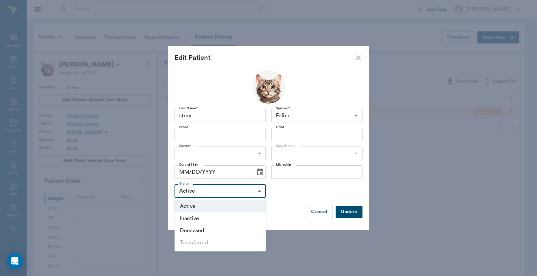
click at [259, 189] on body "/ ​ Add Task Dr. Bert Ellsworth Nectar Messages Appts Labs Imaging Inventory Ta…" at bounding box center [268, 206] width 537 height 413
click at [199, 232] on li "Deceased" at bounding box center [220, 230] width 91 height 12
type input "DECEASED"
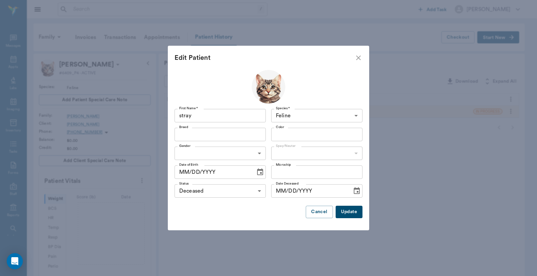
click at [346, 215] on button "Update" at bounding box center [349, 211] width 27 height 12
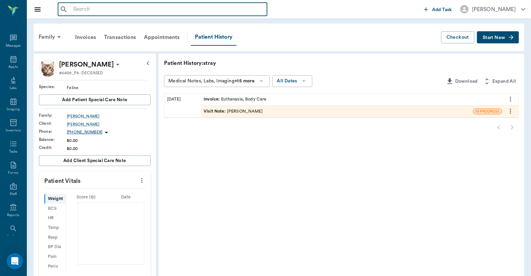
click at [75, 9] on input "text" at bounding box center [167, 9] width 194 height 9
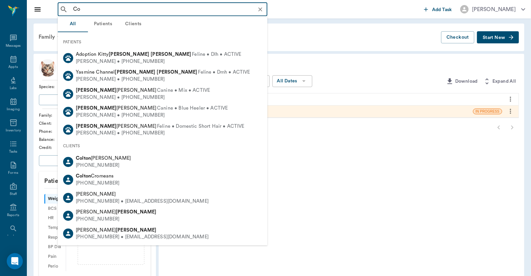
type input "C"
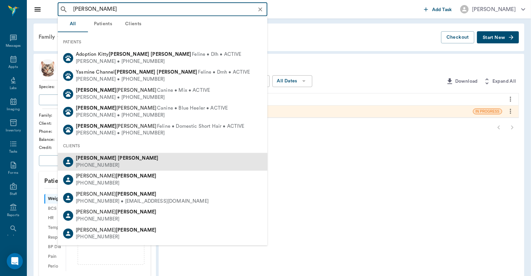
click at [116, 159] on div "Jannie Smith (903) 336-0271" at bounding box center [163, 162] width 210 height 18
type input "Jannie smith"
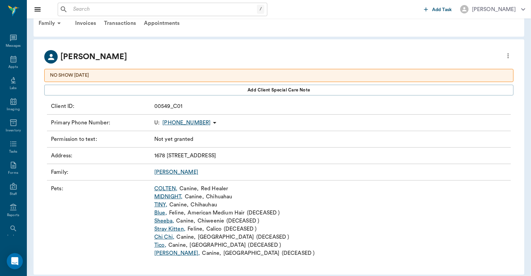
scroll to position [20, 0]
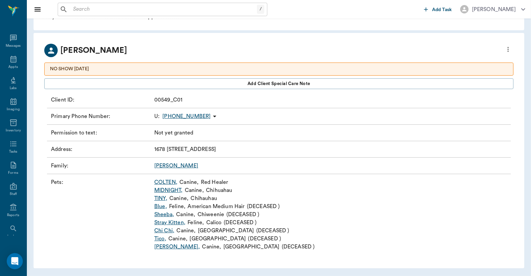
click at [166, 182] on link "COLTEN ," at bounding box center [165, 182] width 23 height 8
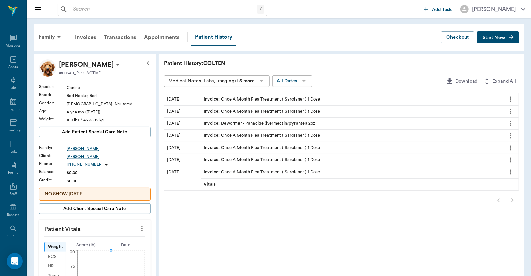
click at [142, 228] on icon "more" at bounding box center [141, 228] width 1 height 5
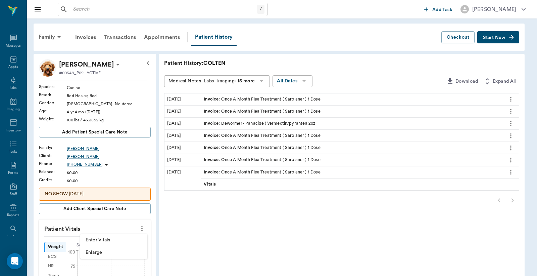
click at [104, 240] on span "Enter Vitals" at bounding box center [114, 239] width 56 height 7
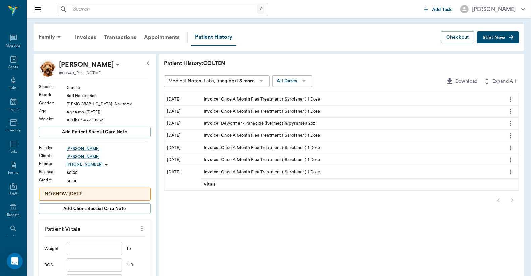
click at [75, 247] on input "text" at bounding box center [94, 248] width 55 height 13
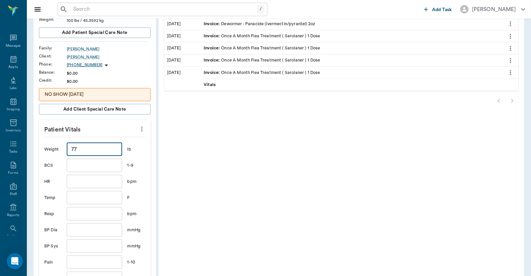
scroll to position [149, 0]
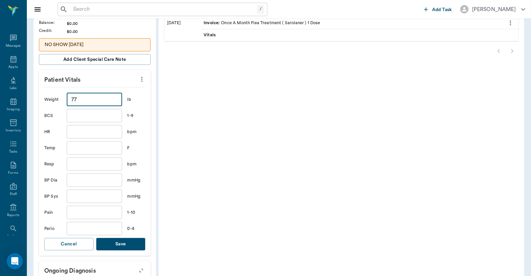
type input "77"
click at [122, 246] on button "Save" at bounding box center [120, 244] width 49 height 12
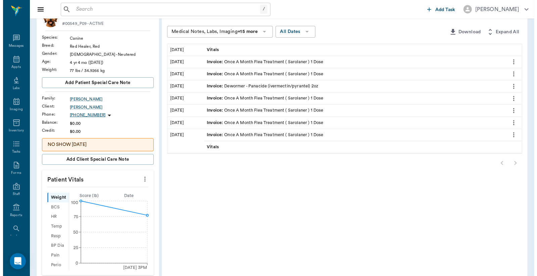
scroll to position [0, 0]
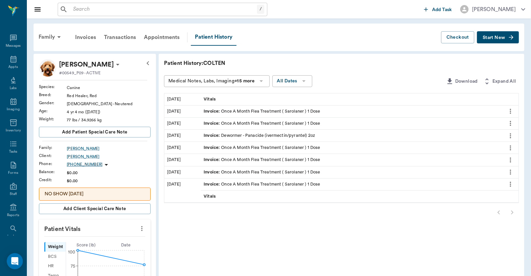
click at [495, 40] on button "Start New" at bounding box center [498, 37] width 42 height 12
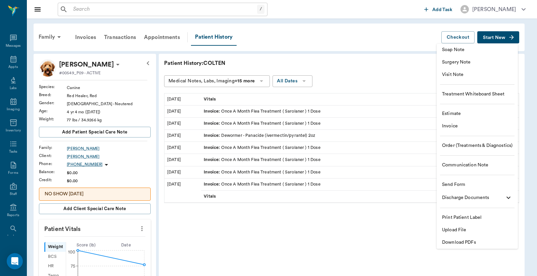
click at [454, 78] on span "Visit Note" at bounding box center [477, 74] width 70 height 7
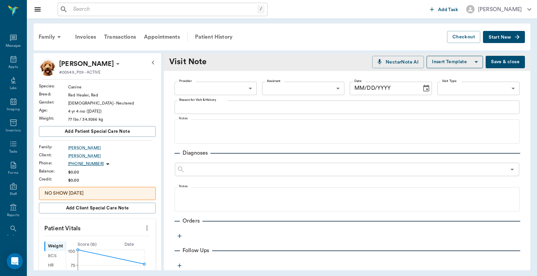
type input "[DATE]"
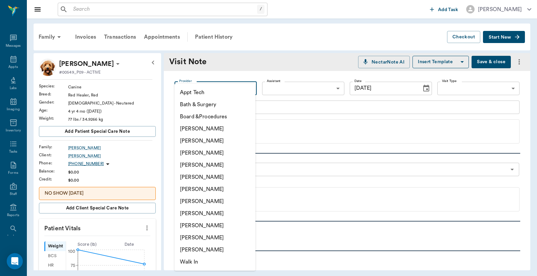
click at [220, 91] on body "/ ​ Add Task Dr. Bert Ellsworth Nectar Messages Appts Labs Imaging Inventory Ta…" at bounding box center [268, 138] width 537 height 276
click at [208, 165] on li "[PERSON_NAME]" at bounding box center [215, 165] width 81 height 12
type input "63ec2f075fda476ae8351a4d"
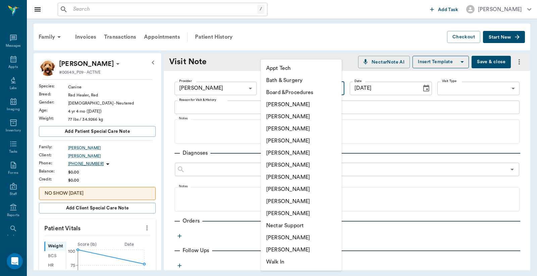
click at [301, 90] on body "/ ​ Add Task Dr. Bert Ellsworth Nectar Messages Appts Labs Imaging Inventory Ta…" at bounding box center [268, 138] width 537 height 276
click at [288, 118] on li "Christy Dudley" at bounding box center [301, 116] width 81 height 12
type input "63ec2e2852e12b0ba117910e"
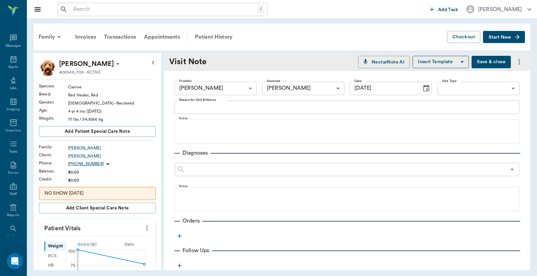
click at [182, 236] on icon "button" at bounding box center [179, 235] width 7 height 7
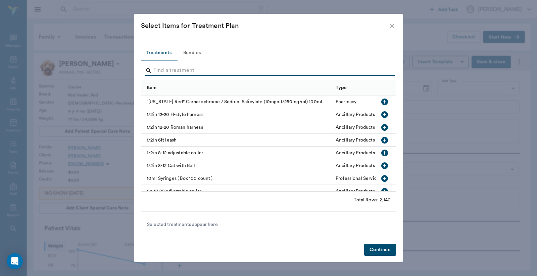
click at [155, 71] on input "Search" at bounding box center [268, 70] width 231 height 11
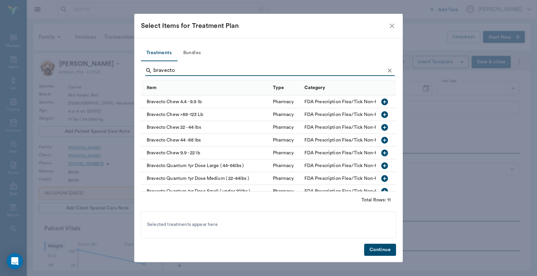
type input "bravecto"
click at [381, 141] on icon "button" at bounding box center [384, 140] width 7 height 7
click at [377, 250] on button "Continue" at bounding box center [380, 249] width 32 height 12
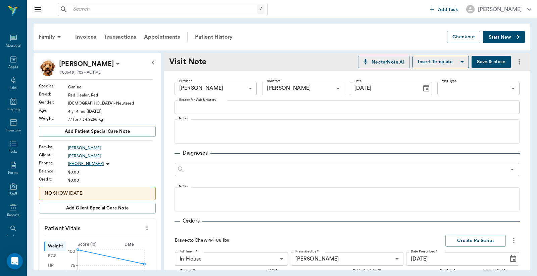
scroll to position [154, 0]
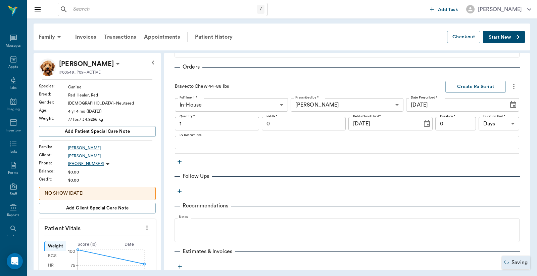
type input "1.00"
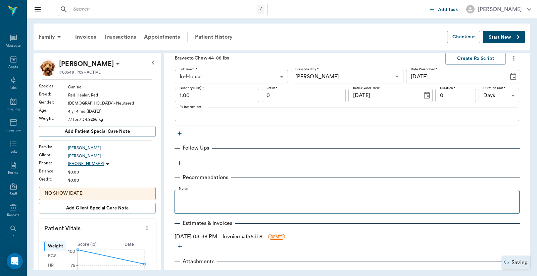
scroll to position [207, 0]
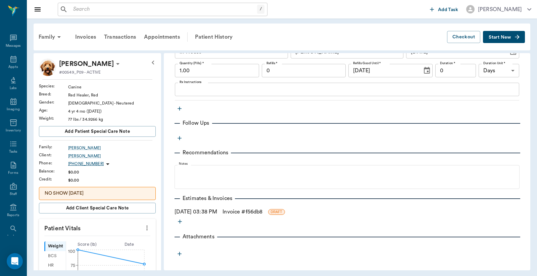
click at [250, 212] on link "Invoice # f56db8" at bounding box center [243, 211] width 40 height 8
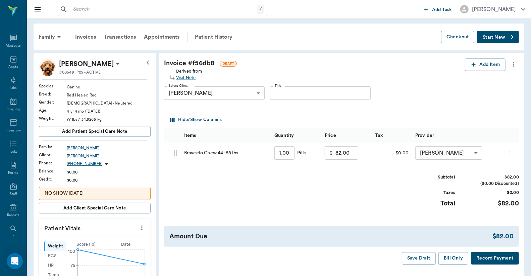
click at [488, 259] on button "Record Payment" at bounding box center [495, 258] width 48 height 12
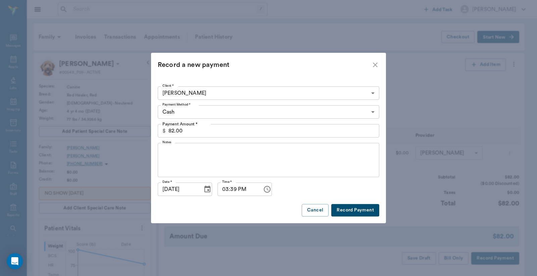
click at [371, 112] on body "/ ​ Add Task Dr. Bert Ellsworth Nectar Messages Appts Labs Imaging Inventory Ta…" at bounding box center [268, 236] width 537 height 472
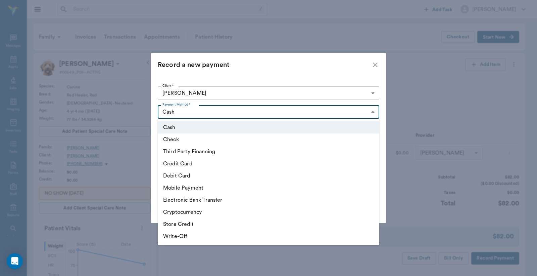
click at [206, 178] on li "Debit Card" at bounding box center [269, 176] width 222 height 12
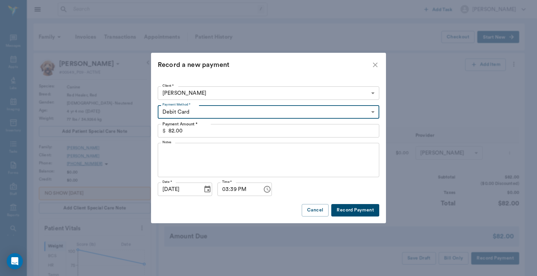
type input "DEBIT_CARD"
click at [347, 210] on button "Record Payment" at bounding box center [355, 210] width 48 height 12
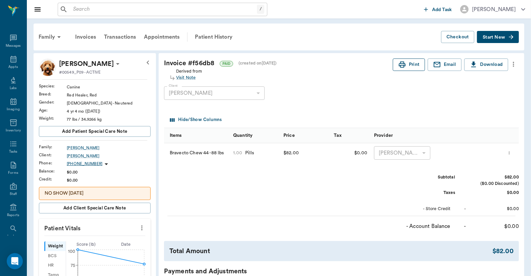
click at [408, 63] on button "Print" at bounding box center [409, 64] width 32 height 12
click at [10, 59] on icon at bounding box center [13, 59] width 8 height 8
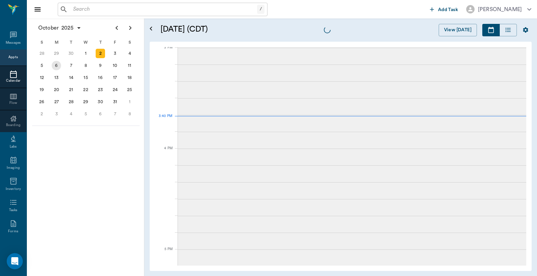
scroll to position [706, 0]
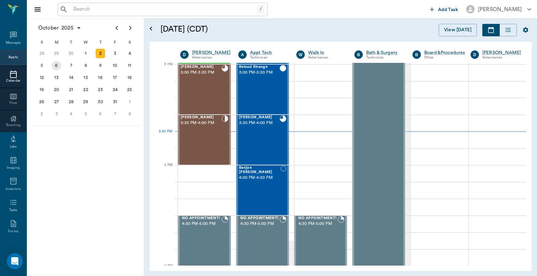
click at [59, 64] on div "6" at bounding box center [56, 65] width 9 height 9
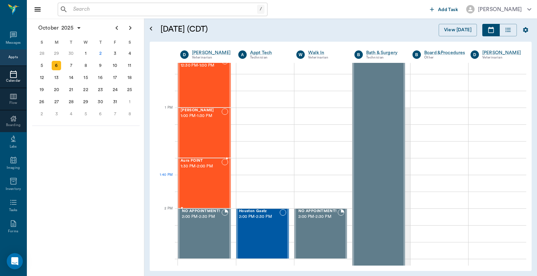
scroll to position [547, 0]
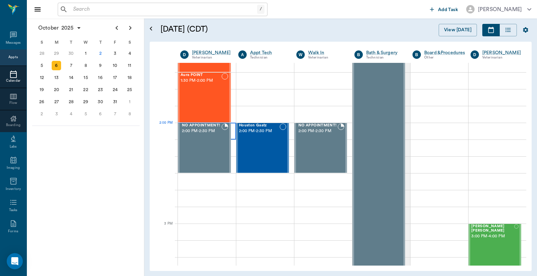
click at [232, 136] on div at bounding box center [207, 131] width 58 height 17
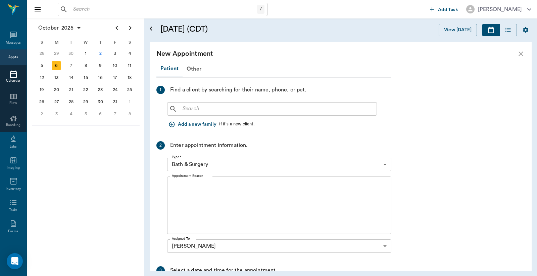
click at [183, 109] on input "text" at bounding box center [277, 108] width 194 height 9
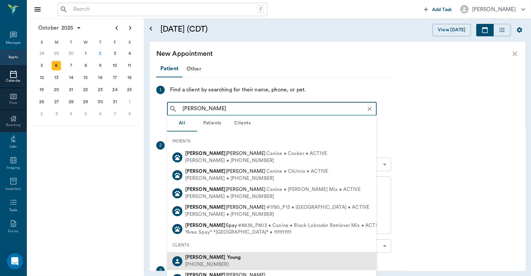
click at [227, 259] on b "Young" at bounding box center [234, 256] width 14 height 5
type input "Audrey Young"
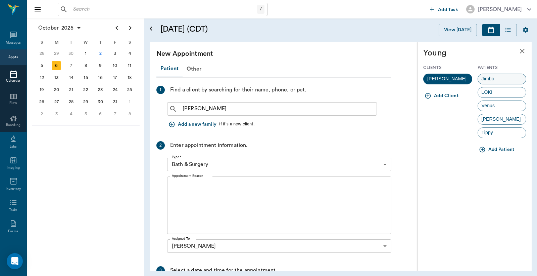
click at [491, 80] on span "Jimbo" at bounding box center [488, 78] width 20 height 7
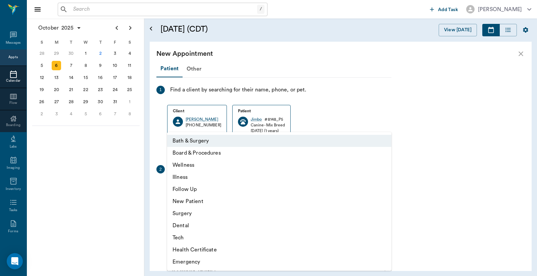
click at [385, 188] on body "/ ​ Add Task Dr. Bert Ellsworth Nectar Messages Appts Calendar Flow Boarding La…" at bounding box center [268, 138] width 537 height 276
click at [195, 214] on li "Surgery" at bounding box center [279, 213] width 224 height 12
type input "65d2be4f46e3a538d89b8c18"
type input "02:30 PM"
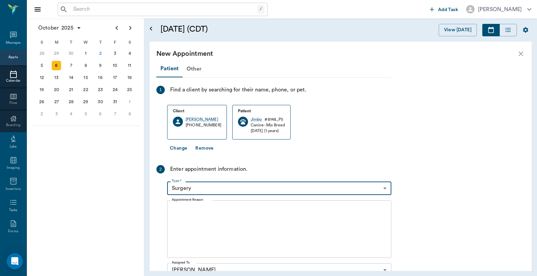
click at [175, 207] on textarea "Appointment Reason" at bounding box center [279, 229] width 215 height 46
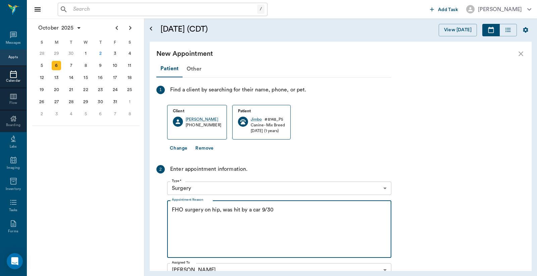
click at [276, 210] on textarea "FHO surgery on hip, was hit by a car 9/30" at bounding box center [279, 229] width 215 height 46
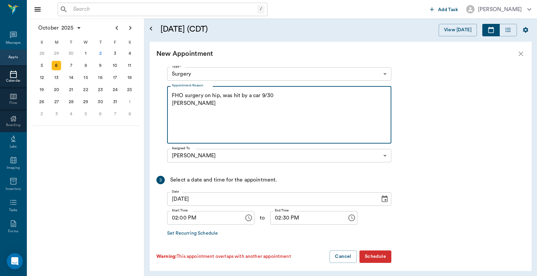
scroll to position [118, 0]
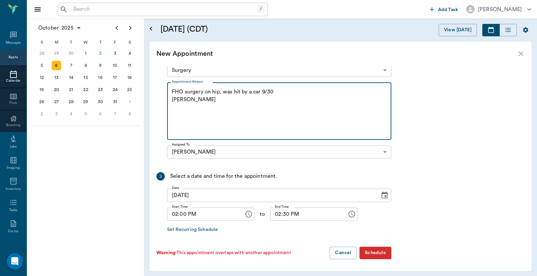
type textarea "FHO surgery on hip, was hit by a car 9/30 Christy"
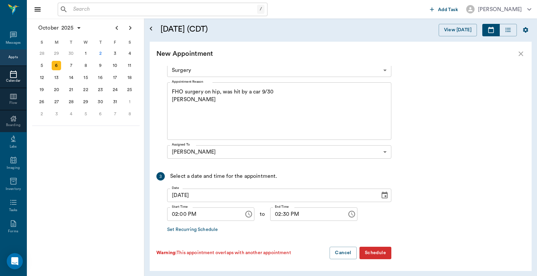
drag, startPoint x: 378, startPoint y: 253, endPoint x: 370, endPoint y: 244, distance: 12.6
click at [378, 253] on button "Schedule" at bounding box center [375, 252] width 32 height 12
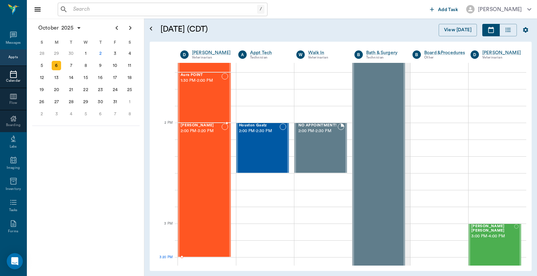
drag, startPoint x: 216, startPoint y: 172, endPoint x: 211, endPoint y: 248, distance: 77.0
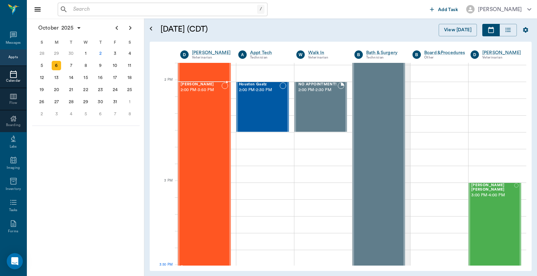
scroll to position [599, 0]
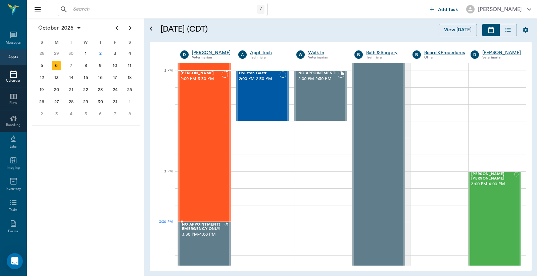
drag, startPoint x: 217, startPoint y: 255, endPoint x: 210, endPoint y: 230, distance: 26.1
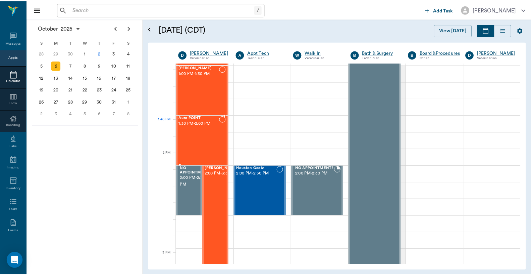
scroll to position [450, 0]
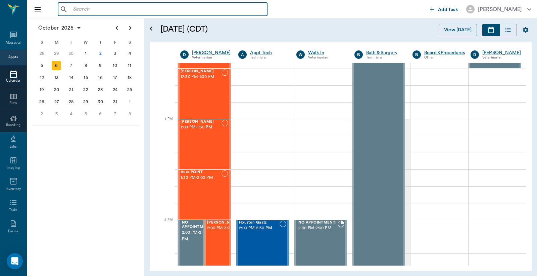
click at [74, 10] on input "text" at bounding box center [167, 9] width 194 height 9
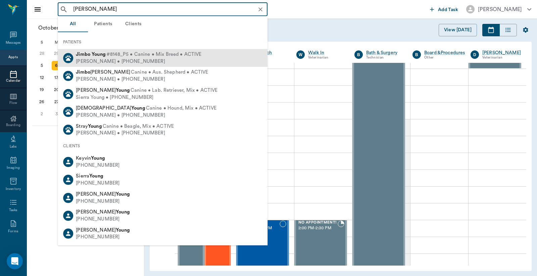
click at [96, 60] on div "Audrey Young • (903) 276-6384" at bounding box center [139, 61] width 126 height 7
type input "JImbo Young"
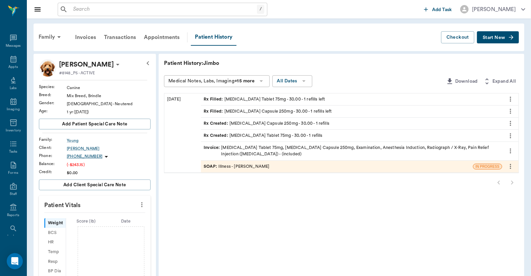
click at [270, 148] on div "Invoice : Carprofen Tablet 75mg, Cephalexin Capsule 250mg, Examination, Anesthe…" at bounding box center [352, 150] width 296 height 13
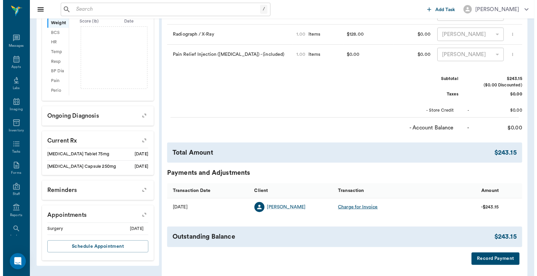
scroll to position [230, 0]
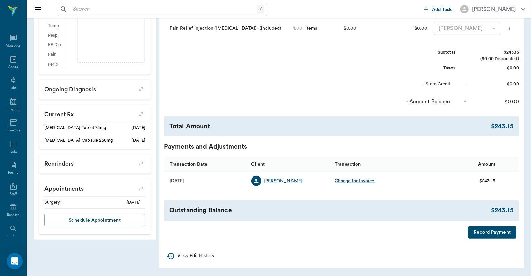
click at [476, 232] on button "Record Payment" at bounding box center [493, 232] width 48 height 12
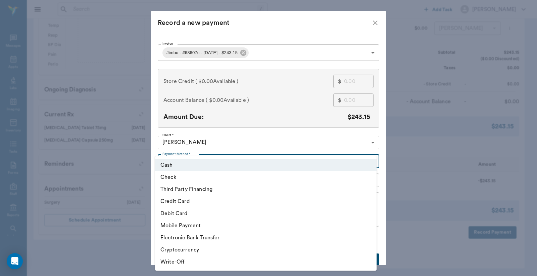
click at [373, 160] on body "/ ​ Add Task Dr. Bert Ellsworth Nectar Messages Appts Labs Imaging Inventory Ta…" at bounding box center [268, 25] width 537 height 501
click at [223, 199] on li "Credit Card" at bounding box center [266, 201] width 222 height 12
type input "CREDIT_CARD"
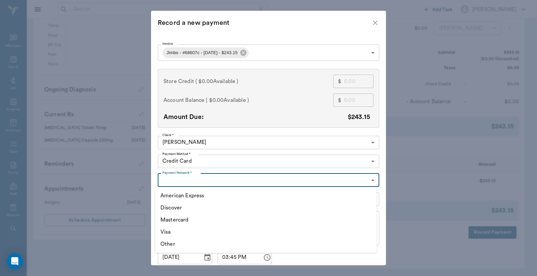
click at [215, 182] on body "/ ​ Add Task Dr. Bert Ellsworth Nectar Messages Appts Labs Imaging Inventory Ta…" at bounding box center [268, 25] width 537 height 501
click at [182, 220] on li "Mastercard" at bounding box center [266, 219] width 222 height 12
type input "MASTERCARD"
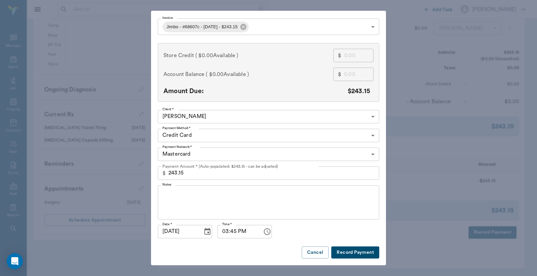
click at [346, 250] on button "Record Payment" at bounding box center [355, 252] width 48 height 12
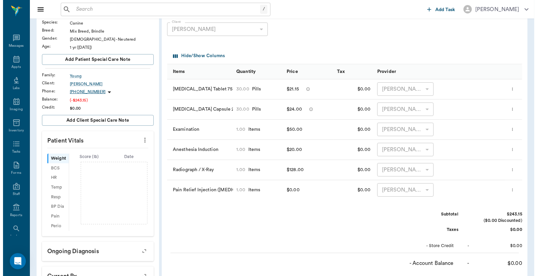
scroll to position [0, 0]
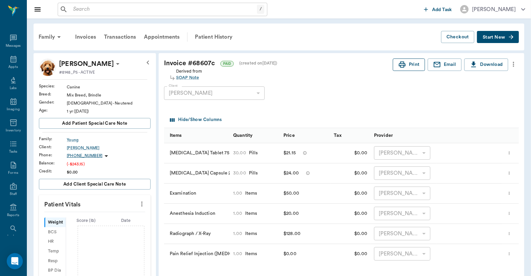
click at [401, 65] on icon "button" at bounding box center [402, 64] width 7 height 6
click at [12, 44] on div "Messages" at bounding box center [13, 45] width 15 height 5
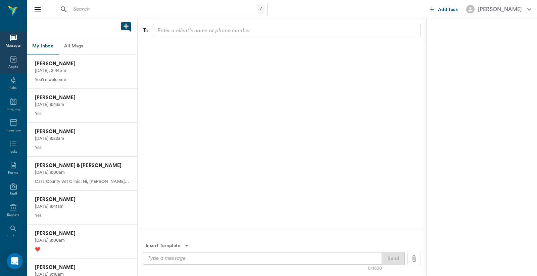
click at [11, 65] on div "Appts" at bounding box center [12, 66] width 9 height 5
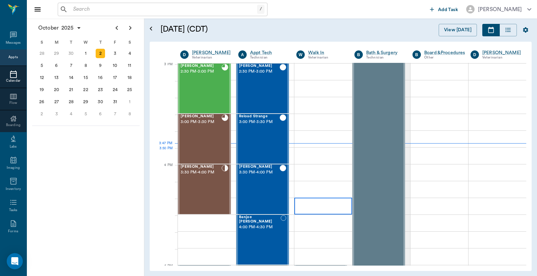
scroll to position [656, 0]
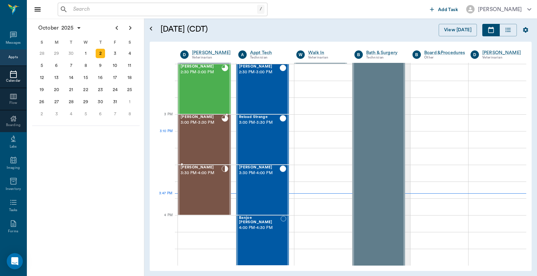
click at [192, 135] on div "Jimbo Young 3:00 PM - 3:30 PM" at bounding box center [201, 139] width 41 height 49
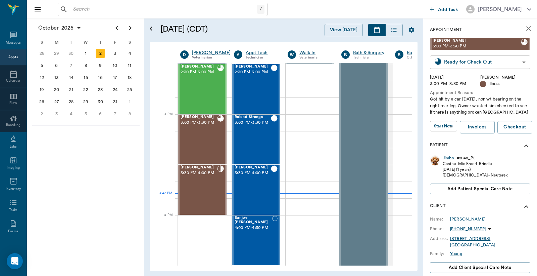
click at [450, 61] on body "/ ​ Add Task Dr. Bert Ellsworth Nectar Messages Appts Calendar Flow Boarding La…" at bounding box center [268, 138] width 537 height 276
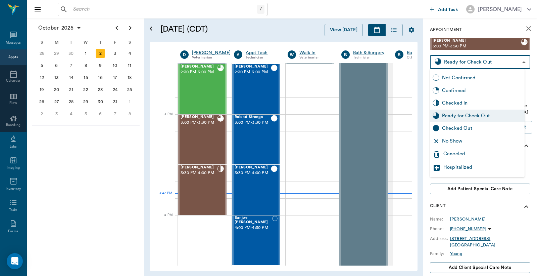
click at [444, 128] on div "Checked Out" at bounding box center [482, 128] width 80 height 7
type input "CHECKED_OUT"
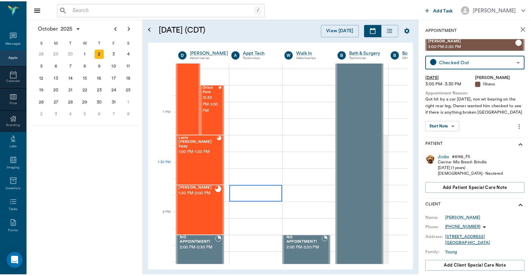
scroll to position [457, 0]
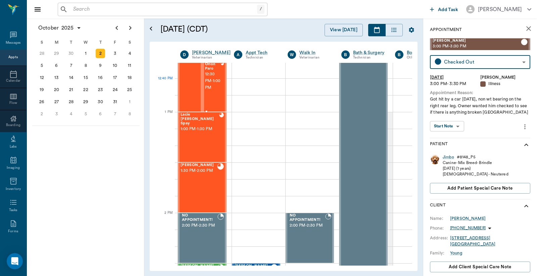
click at [209, 86] on span "12:30 PM - 1:00 PM" at bounding box center [213, 81] width 16 height 20
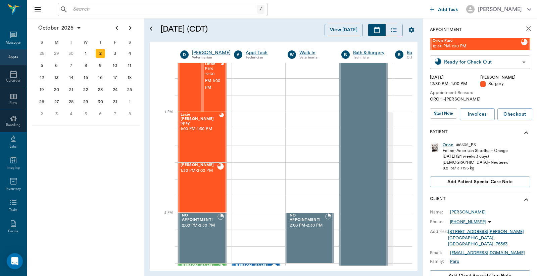
click at [461, 62] on body "/ ​ Add Task Dr. Bert Ellsworth Nectar Messages Appts Calendar Flow Boarding La…" at bounding box center [268, 138] width 537 height 276
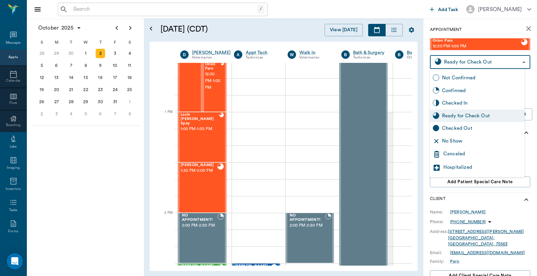
click at [456, 130] on div "Checked Out" at bounding box center [482, 128] width 80 height 7
type input "CHECKED_OUT"
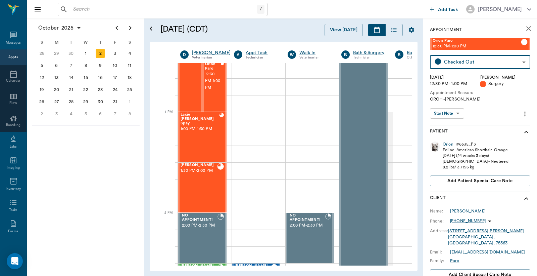
click at [72, 12] on input "text" at bounding box center [163, 9] width 187 height 9
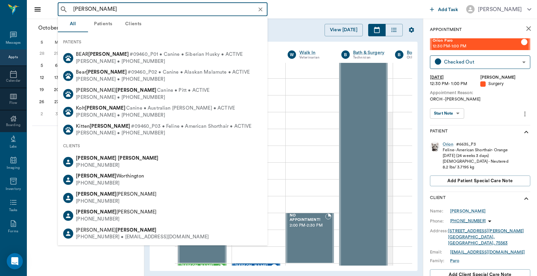
click at [119, 165] on div "Douglas Barnwell (903) 796-5787" at bounding box center [163, 162] width 210 height 18
type input "Douglas Barnwell"
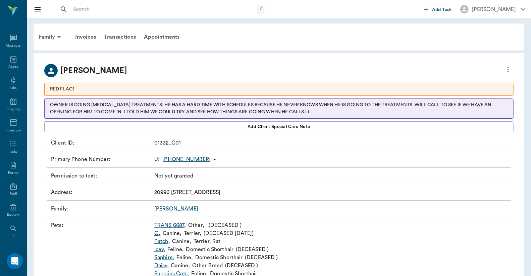
click at [508, 69] on icon "more" at bounding box center [508, 69] width 7 height 8
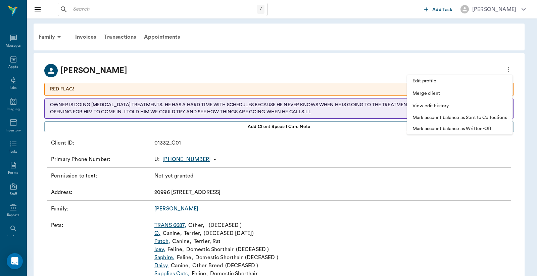
click at [430, 81] on span "Edit profile" at bounding box center [460, 81] width 95 height 7
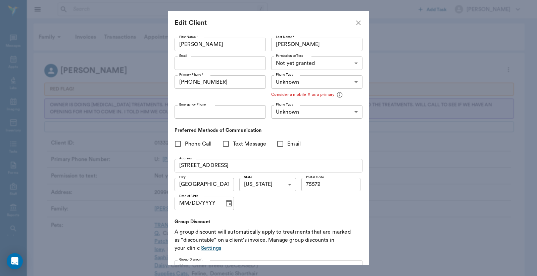
click at [197, 164] on input "20996 20496 us hwy 59 north" at bounding box center [269, 165] width 188 height 13
click at [229, 165] on input "20996 U.S. Hwy 59 north" at bounding box center [269, 165] width 188 height 13
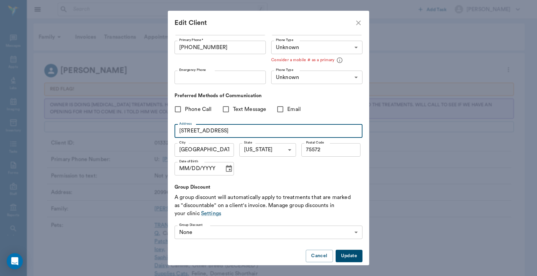
scroll to position [43, 0]
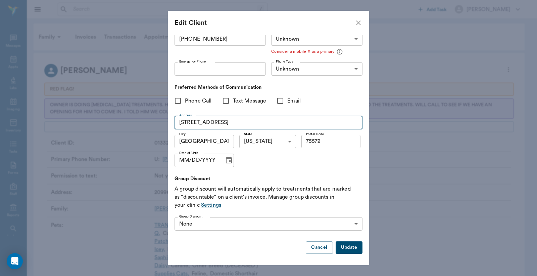
type input "20996 U.S. Hwy 59 North"
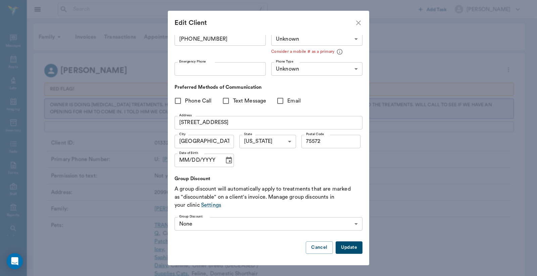
click at [343, 248] on button "Update" at bounding box center [349, 247] width 27 height 12
type input "MOBILE"
type input "LANDLINE"
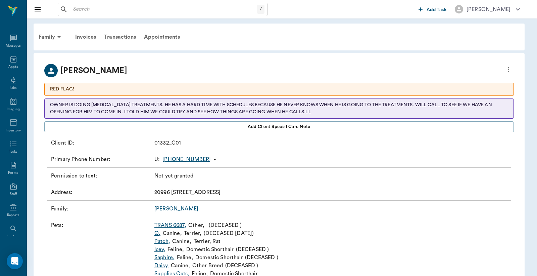
scroll to position [0, 0]
type input "UNKNOWN"
type input "75572"
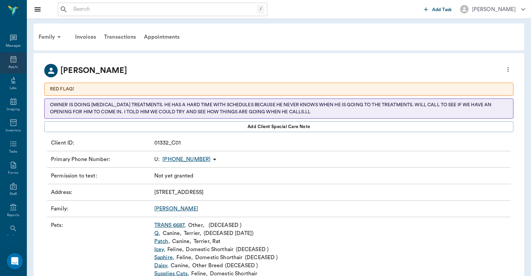
click at [9, 63] on div "Appts" at bounding box center [13, 62] width 27 height 21
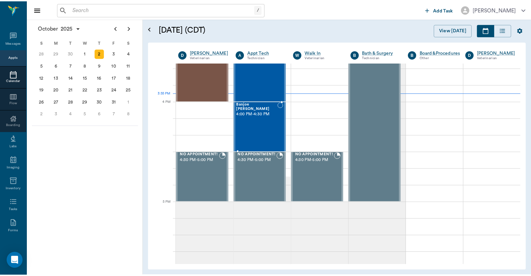
scroll to position [724, 0]
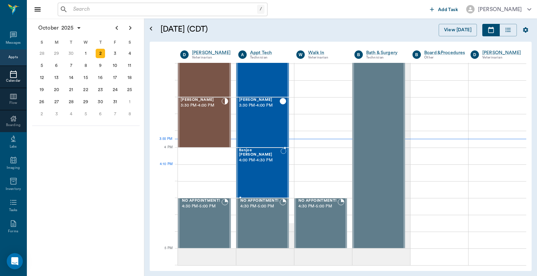
click at [264, 172] on div "Banjoe Walker 4:00 PM - 4:30 PM" at bounding box center [260, 172] width 42 height 49
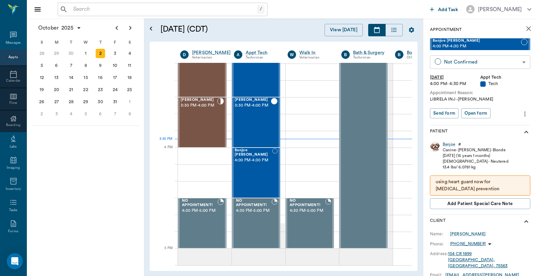
click at [464, 62] on body "/ ​ Add Task Dr. Bert Ellsworth Nectar Messages Appts Calendar Flow Boarding La…" at bounding box center [268, 138] width 537 height 276
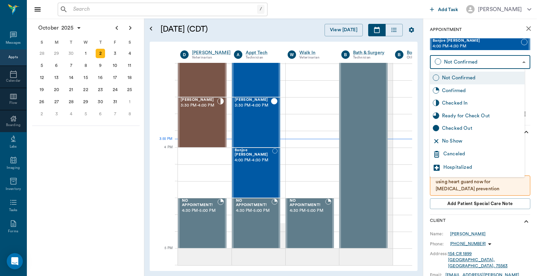
click at [447, 102] on div "Checked In" at bounding box center [482, 102] width 80 height 7
type input "CHECKED_IN"
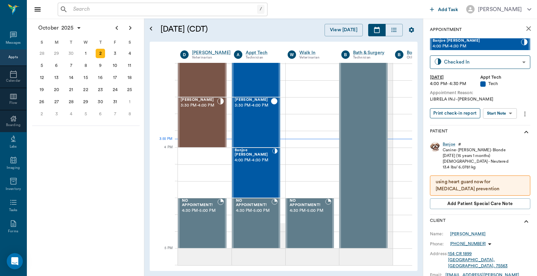
click at [455, 113] on button "Print check-in report" at bounding box center [455, 113] width 50 height 10
click at [450, 145] on div "Banjoe" at bounding box center [449, 144] width 13 height 6
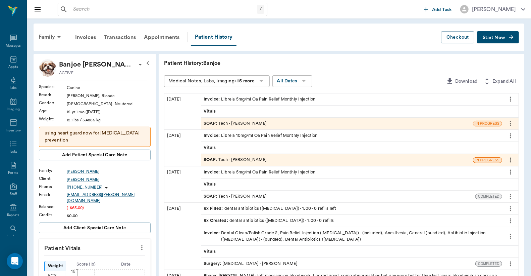
click at [269, 98] on div "Invoice : Librela 5mg/ml Oa Pain Relief Monthly Injection" at bounding box center [260, 99] width 112 height 6
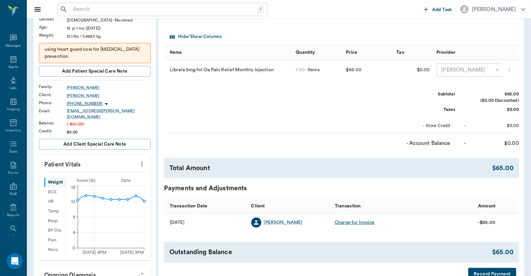
scroll to position [99, 0]
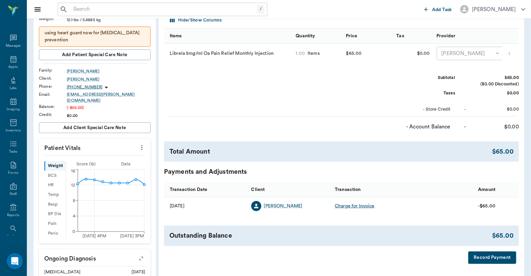
click at [478, 262] on button "Record Payment" at bounding box center [493, 257] width 48 height 12
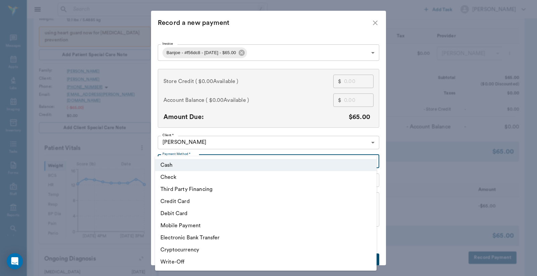
click at [371, 162] on body "/ ​ Add Task Dr. Bert Ellsworth Nectar Messages Appts Labs Imaging Inventory Ta…" at bounding box center [268, 207] width 537 height 613
click at [203, 214] on li "Debit Card" at bounding box center [266, 213] width 222 height 12
type input "DEBIT_CARD"
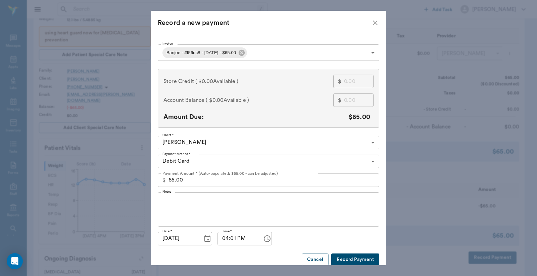
click at [352, 258] on button "Record Payment" at bounding box center [355, 259] width 48 height 12
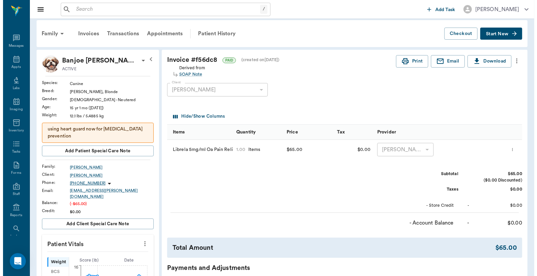
scroll to position [0, 0]
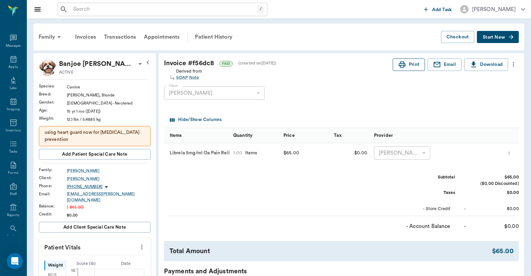
click at [410, 65] on button "Print" at bounding box center [409, 64] width 32 height 12
click at [9, 64] on div "Appts" at bounding box center [12, 66] width 9 height 5
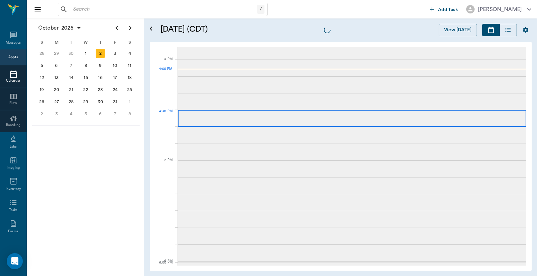
scroll to position [806, 0]
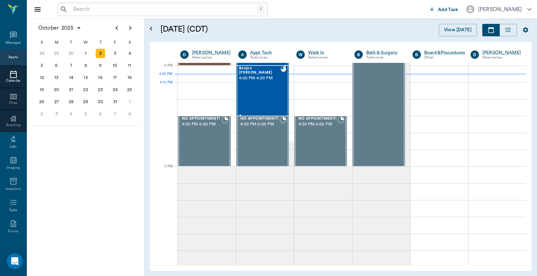
click at [255, 86] on div "Banjoe Walker 4:00 PM - 4:30 PM" at bounding box center [260, 90] width 42 height 49
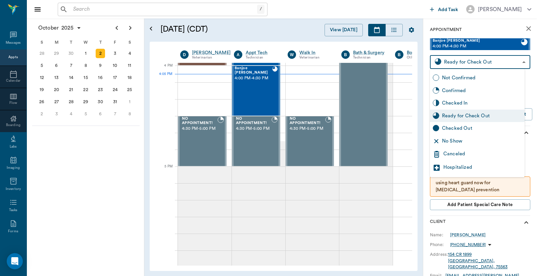
click at [456, 62] on body "/ ​ Add Task Dr. Bert Ellsworth Nectar Messages Appts Calendar Flow Boarding La…" at bounding box center [268, 138] width 537 height 276
click at [446, 130] on div "Checked Out" at bounding box center [482, 128] width 80 height 7
type input "CHECKED_OUT"
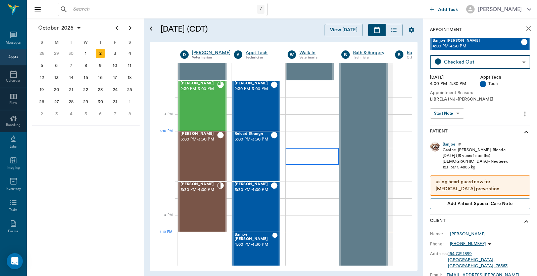
scroll to position [656, 0]
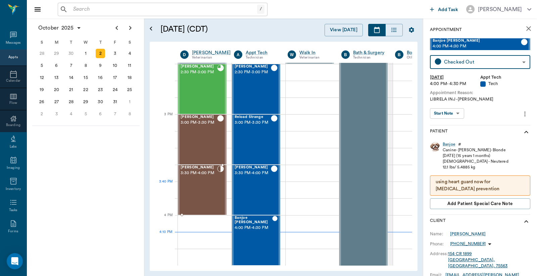
click at [204, 183] on div "Luci Whatley 3:30 PM - 4:00 PM" at bounding box center [199, 189] width 37 height 49
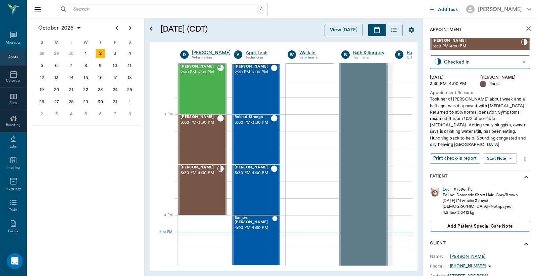
click at [445, 186] on div "Luci" at bounding box center [447, 189] width 8 height 6
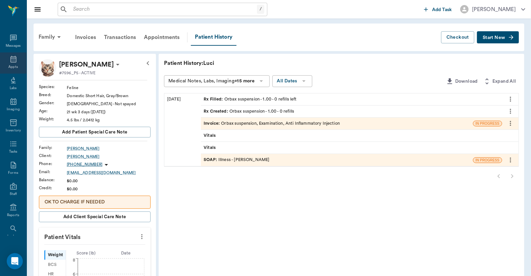
click at [7, 63] on div "Appts" at bounding box center [13, 62] width 27 height 21
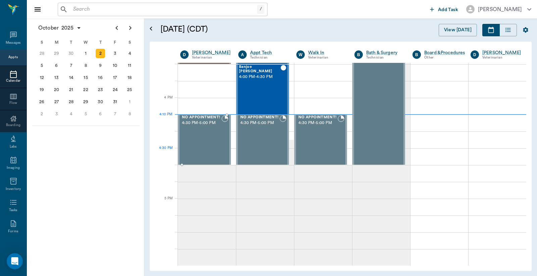
scroll to position [707, 0]
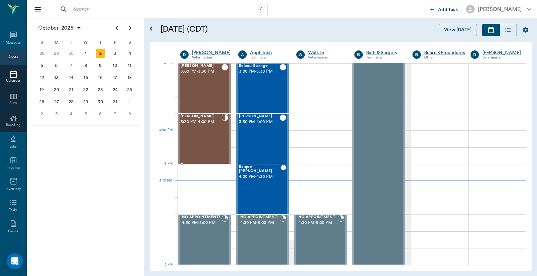
click at [212, 134] on div "Luci Whatley 3:30 PM - 4:00 PM" at bounding box center [201, 138] width 41 height 49
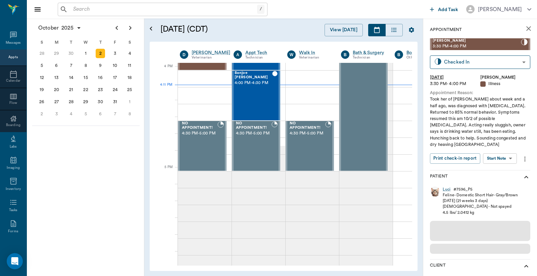
scroll to position [807, 0]
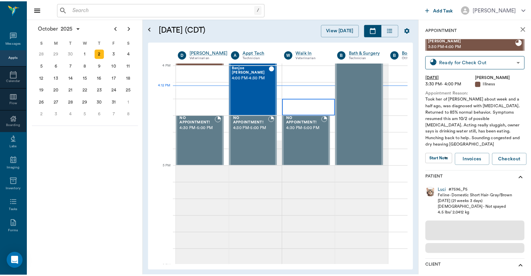
scroll to position [807, 0]
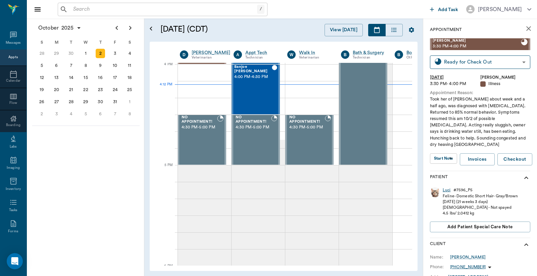
click at [446, 187] on div "Luci" at bounding box center [447, 190] width 8 height 6
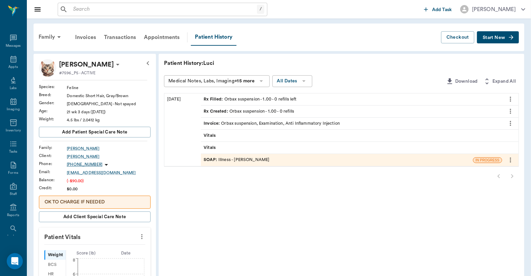
click at [242, 123] on div "Invoice : Orbax suspension, Examination, Anti Inflammatory Injection" at bounding box center [272, 123] width 136 height 6
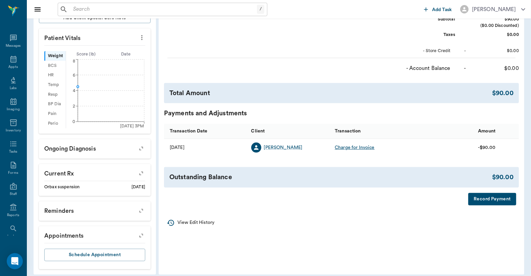
scroll to position [199, 0]
click at [484, 199] on button "Record Payment" at bounding box center [493, 198] width 48 height 12
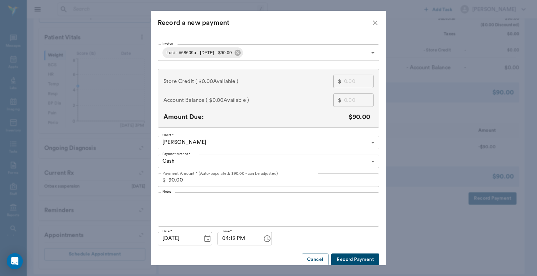
click at [372, 161] on body "/ ​ Add Task [PERSON_NAME] Nectar Messages Appts Labs Imaging Inventory Tasks F…" at bounding box center [268, 41] width 537 height 480
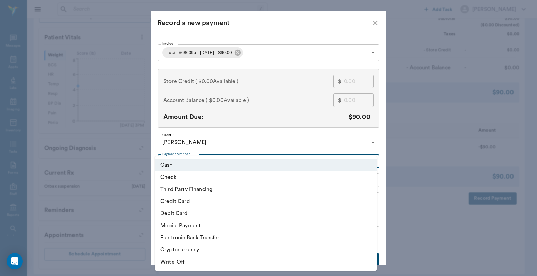
click at [193, 214] on li "Debit Card" at bounding box center [266, 213] width 222 height 12
type input "DEBIT_CARD"
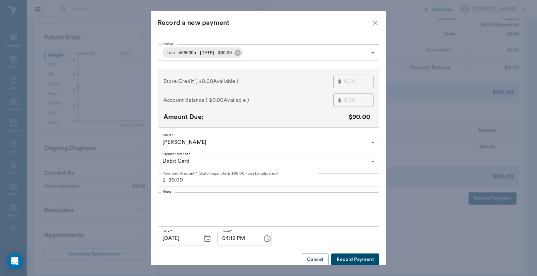
click at [345, 262] on button "Record Payment" at bounding box center [355, 259] width 48 height 12
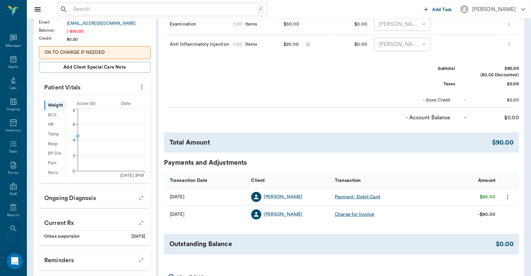
scroll to position [0, 0]
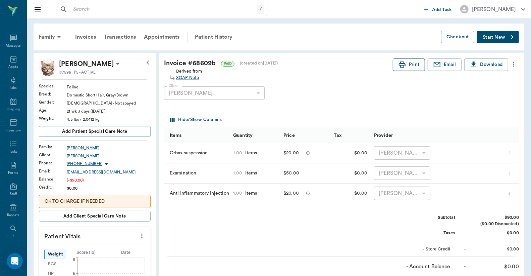
click at [415, 64] on button "Print" at bounding box center [409, 64] width 32 height 12
